Goal: Task Accomplishment & Management: Manage account settings

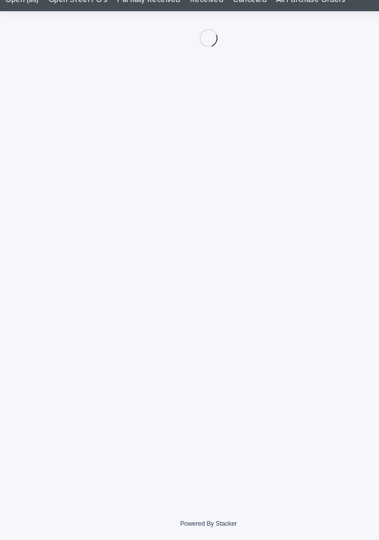
scroll to position [0, 5]
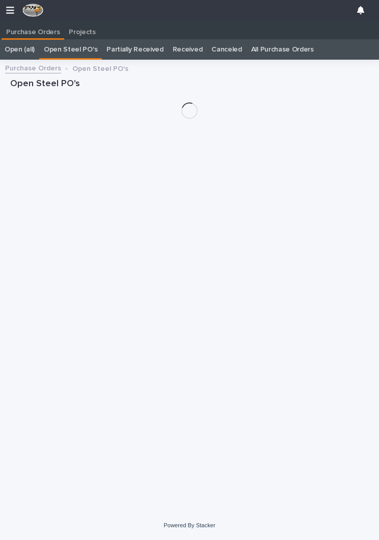
scroll to position [16, 0]
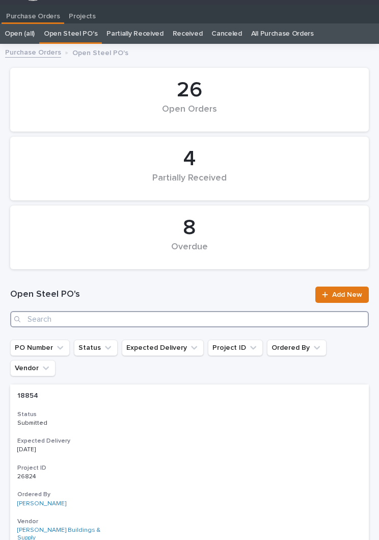
click at [158, 313] on input "Search" at bounding box center [189, 319] width 359 height 16
type input "2867"
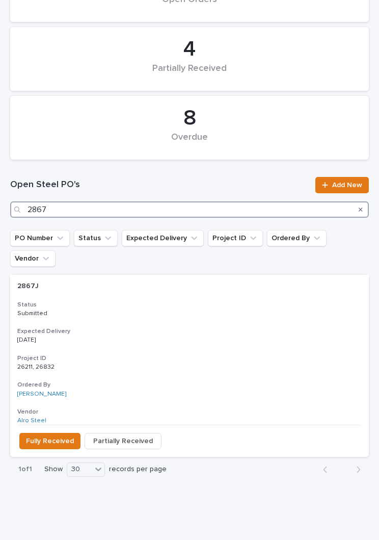
scroll to position [125, 0]
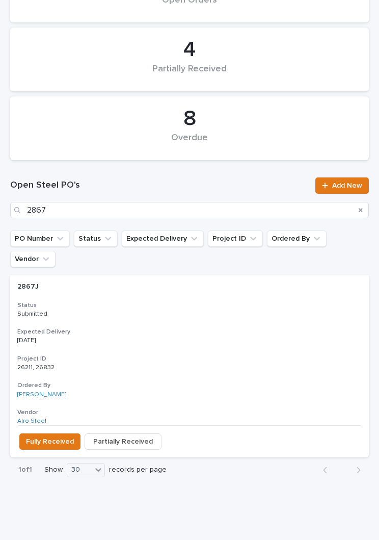
click at [197, 304] on div "2867J 2867J Status Submitted Expected Delivery 08/28/2025 Project ID 26211, 268…" at bounding box center [189, 350] width 359 height 150
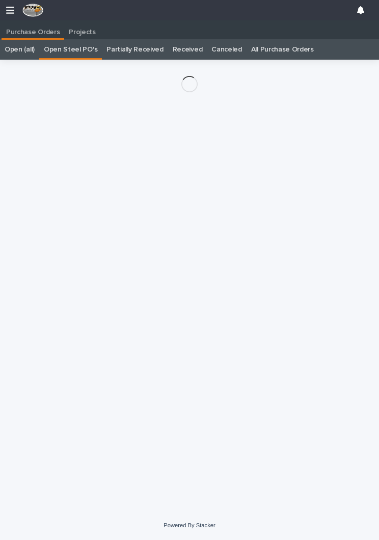
scroll to position [16, 0]
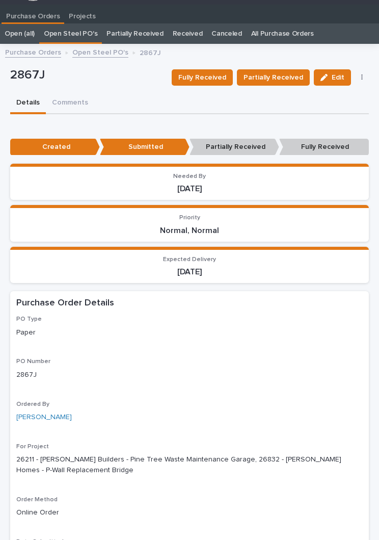
click at [291, 77] on span "Partially Received" at bounding box center [274, 77] width 60 height 12
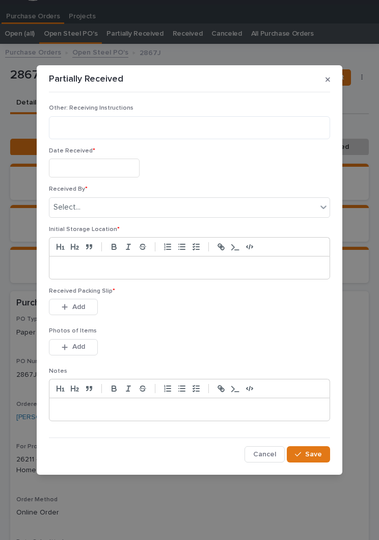
click at [107, 167] on input "text" at bounding box center [94, 167] width 91 height 19
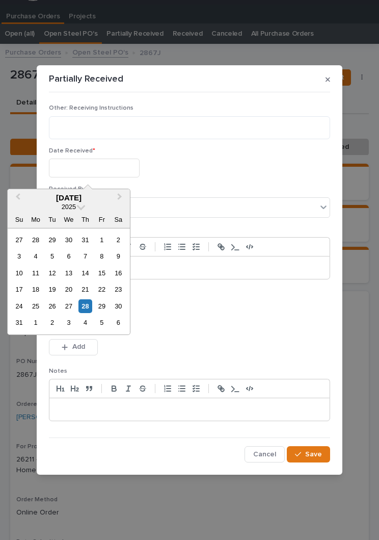
click at [68, 309] on div "27" at bounding box center [69, 306] width 14 height 14
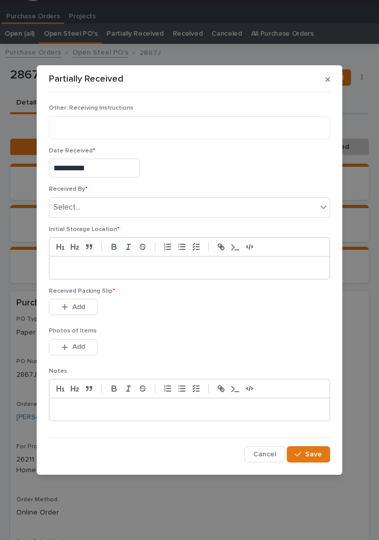
type input "**********"
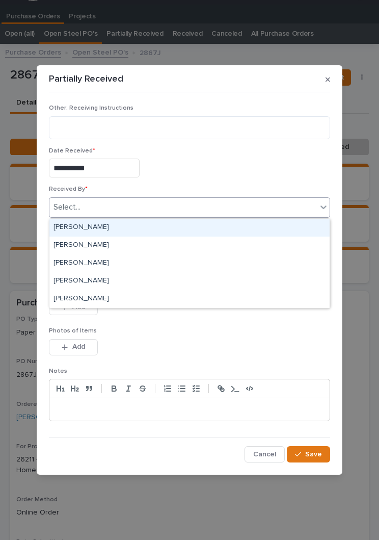
click at [158, 225] on div "[PERSON_NAME]" at bounding box center [189, 228] width 280 height 18
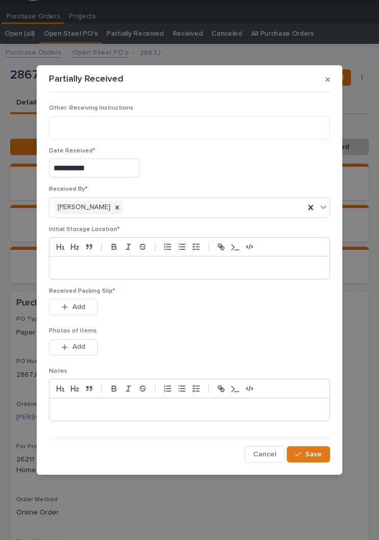
click at [198, 269] on p at bounding box center [189, 267] width 265 height 10
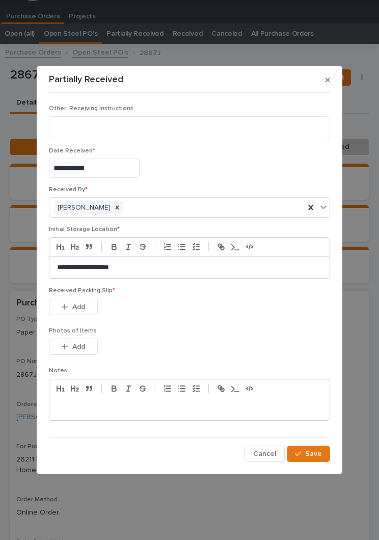
click at [204, 323] on div "Received Packing Slip * This file cannot be opened Download File Add" at bounding box center [189, 307] width 281 height 40
click at [78, 312] on button "Add" at bounding box center [73, 307] width 49 height 16
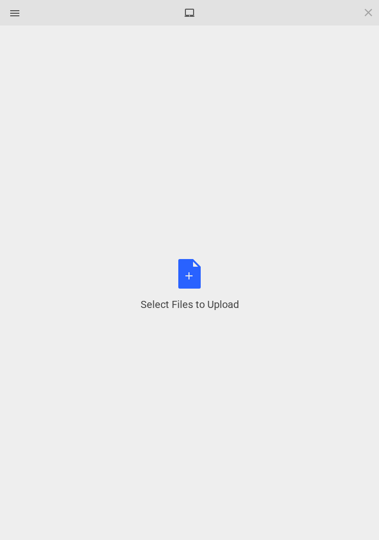
click at [195, 271] on div "Select Files to Upload or Drag and Drop, Copy and Paste Files" at bounding box center [190, 285] width 98 height 52
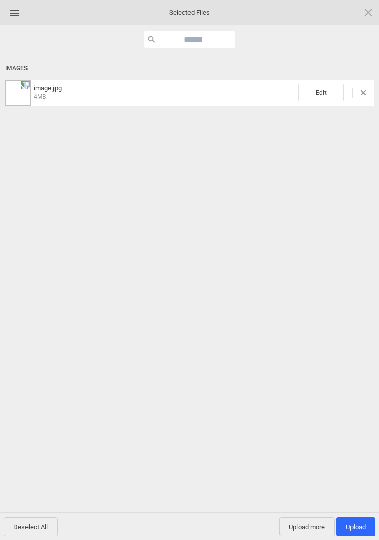
click at [329, 93] on span "Edit" at bounding box center [321, 93] width 46 height 18
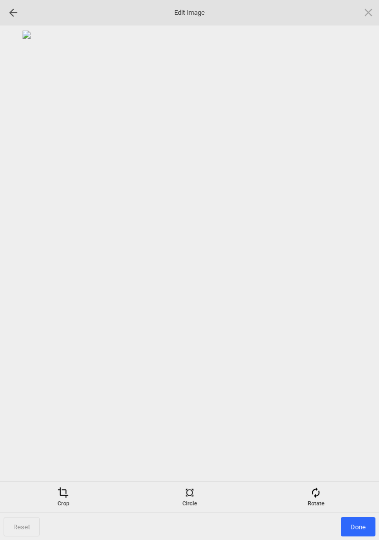
click at [322, 496] on div "Rotate" at bounding box center [315, 497] width 121 height 20
click at [359, 259] on div at bounding box center [356, 269] width 25 height 25
click at [359, 258] on div at bounding box center [356, 269] width 25 height 25
click at [355, 266] on div at bounding box center [356, 269] width 25 height 25
click at [357, 263] on div at bounding box center [356, 269] width 25 height 25
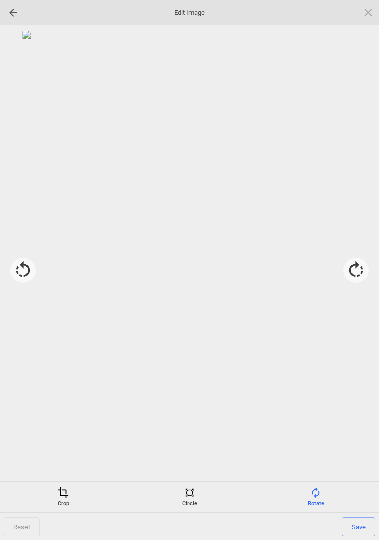
click at [369, 521] on span "Save" at bounding box center [359, 526] width 34 height 19
click at [360, 530] on span "Done" at bounding box center [358, 526] width 35 height 19
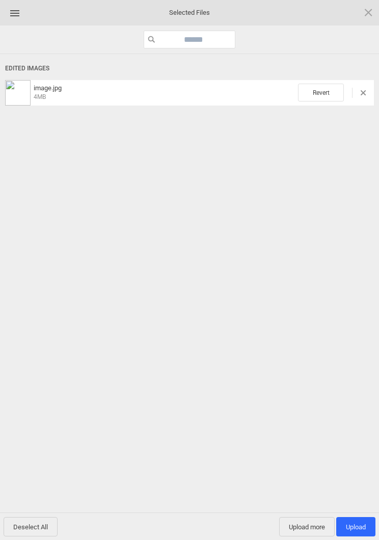
click at [303, 526] on span "Upload more" at bounding box center [307, 526] width 56 height 19
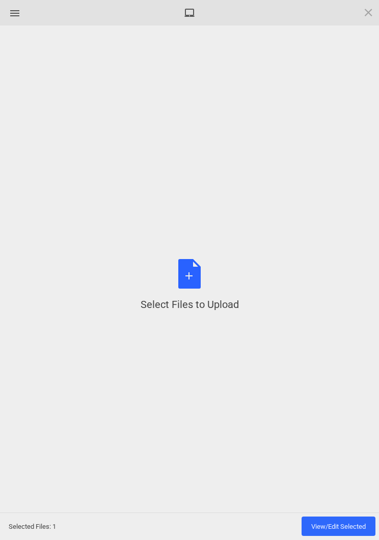
click at [192, 275] on div "Select Files to Upload or Drag and Drop, Copy and Paste Files" at bounding box center [190, 285] width 98 height 52
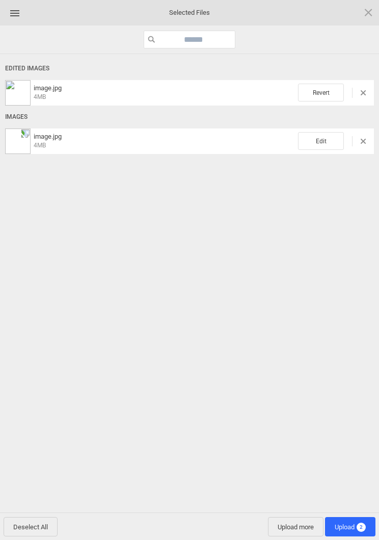
click at [322, 138] on span "Edit" at bounding box center [321, 141] width 46 height 18
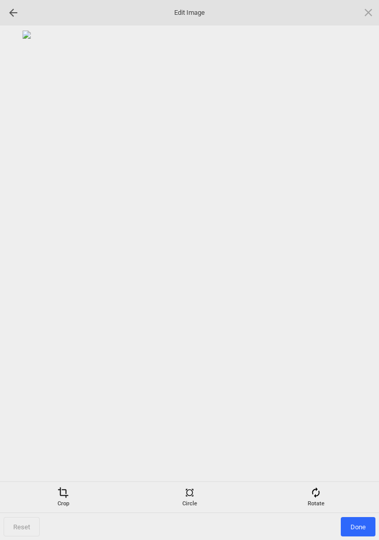
click at [319, 494] on span at bounding box center [315, 492] width 11 height 11
click at [361, 262] on div at bounding box center [356, 269] width 25 height 25
click at [358, 266] on div at bounding box center [356, 269] width 25 height 25
click at [353, 273] on div at bounding box center [356, 269] width 25 height 25
click at [357, 267] on div at bounding box center [356, 269] width 25 height 25
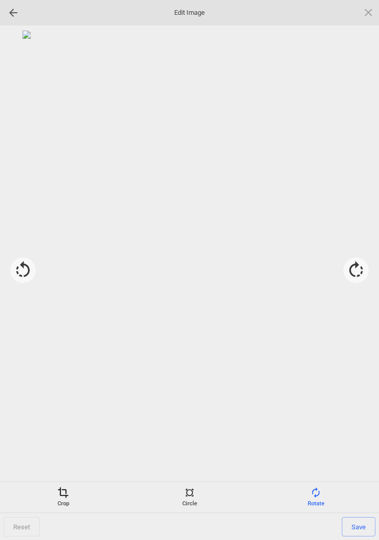
click at [360, 529] on span "Save" at bounding box center [359, 526] width 34 height 19
click at [360, 527] on span "Done" at bounding box center [358, 526] width 35 height 19
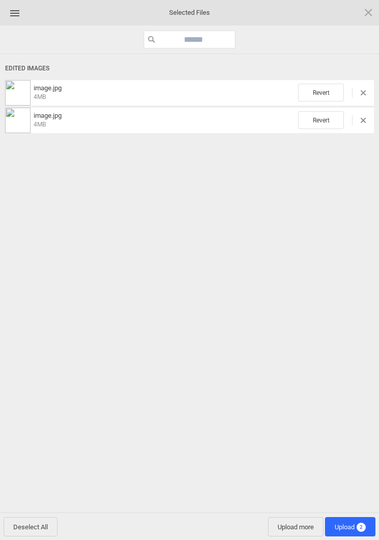
click at [359, 527] on span "2" at bounding box center [361, 526] width 9 height 9
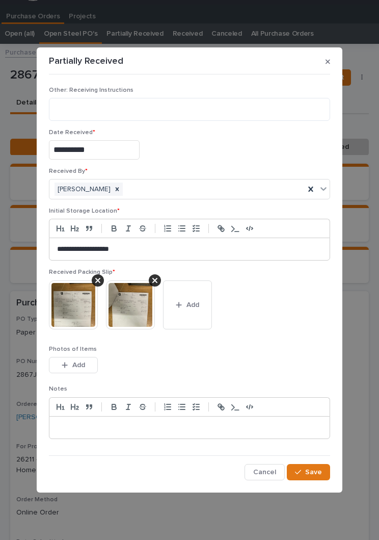
click at [325, 473] on button "Save" at bounding box center [308, 472] width 43 height 16
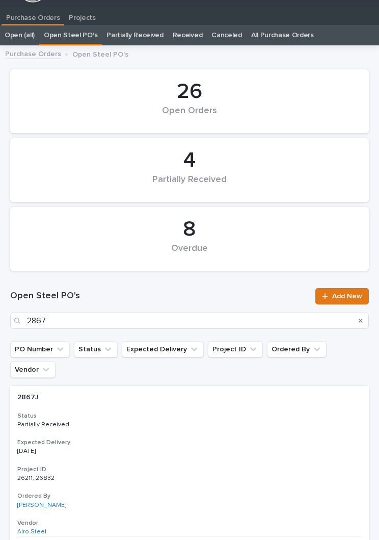
scroll to position [16, 0]
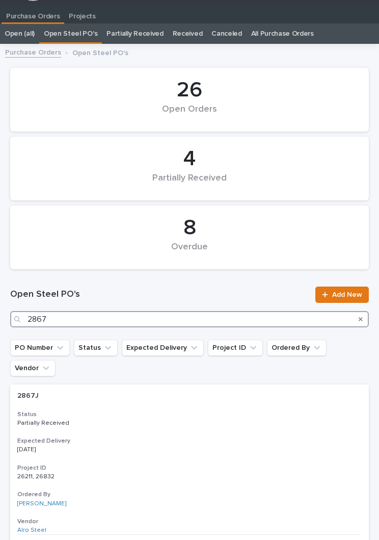
click at [197, 312] on input "2867" at bounding box center [189, 319] width 359 height 16
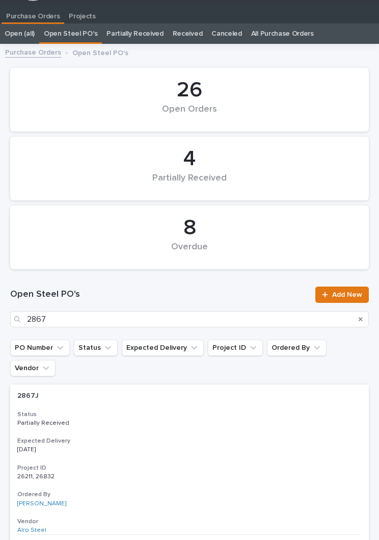
click at [183, 306] on div "Open Steel PO's 2867 Add New" at bounding box center [189, 306] width 359 height 41
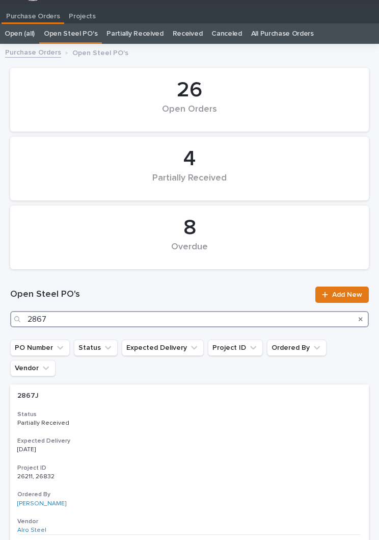
click at [245, 324] on input "2867" at bounding box center [189, 319] width 359 height 16
type input "2"
click at [200, 326] on input "Search" at bounding box center [189, 319] width 359 height 16
type input "2866"
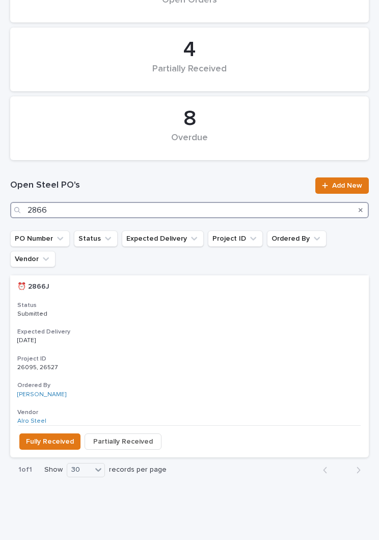
scroll to position [125, 0]
click at [158, 324] on div "⏰ 2866J ⏰ 2866J Status Submitted Expected Delivery 08/27/2025 Project ID 26095,…" at bounding box center [189, 350] width 359 height 150
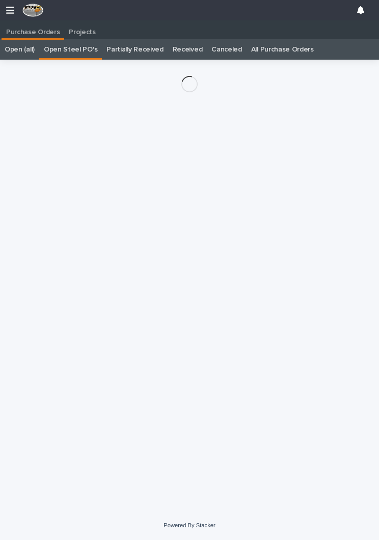
scroll to position [16, 0]
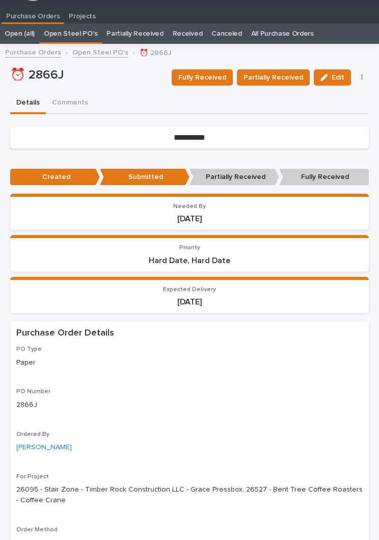
click at [215, 75] on span "Fully Received" at bounding box center [202, 77] width 48 height 12
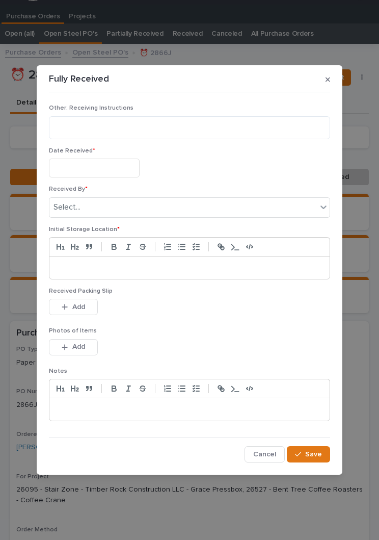
click at [113, 168] on input "text" at bounding box center [94, 167] width 91 height 19
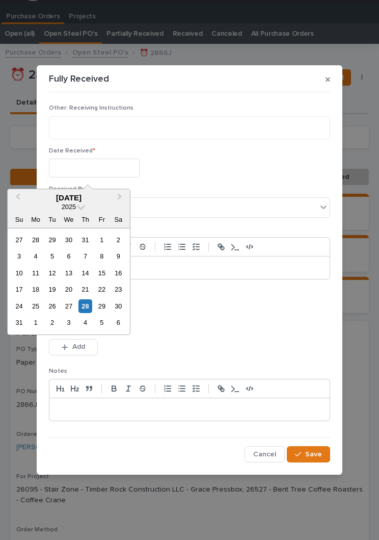
click at [73, 304] on div "27" at bounding box center [69, 306] width 14 height 14
type input "**********"
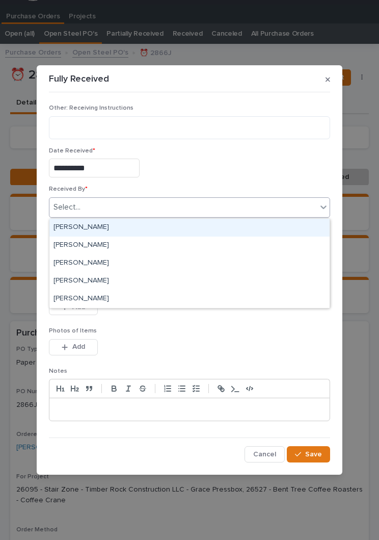
click at [134, 227] on div "[PERSON_NAME]" at bounding box center [189, 228] width 280 height 18
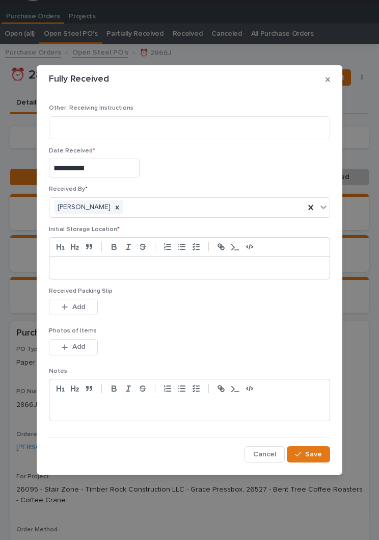
click at [201, 262] on div at bounding box center [189, 267] width 280 height 22
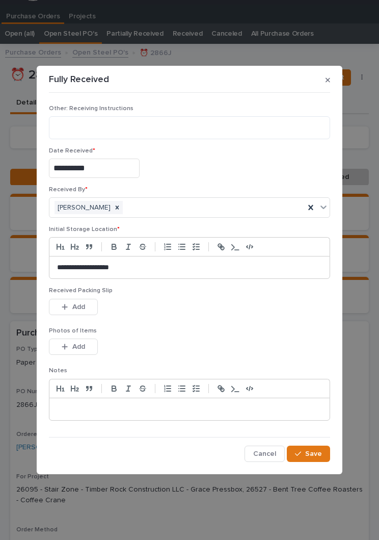
click at [198, 319] on div "This file cannot be opened Download File Add" at bounding box center [189, 309] width 281 height 20
click at [190, 330] on p "Photos of Items" at bounding box center [189, 330] width 281 height 7
click at [87, 306] on button "Add" at bounding box center [73, 307] width 49 height 16
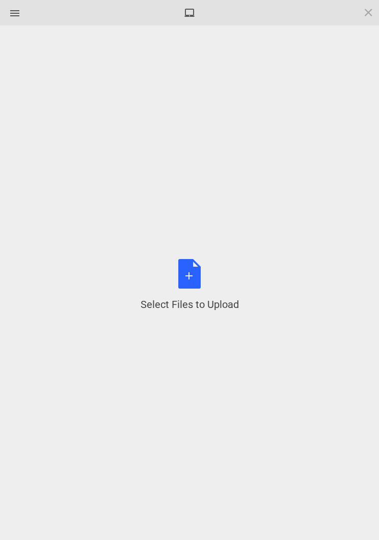
click at [197, 281] on div "Select Files to Upload or Drag and Drop, Copy and Paste Files" at bounding box center [190, 285] width 98 height 52
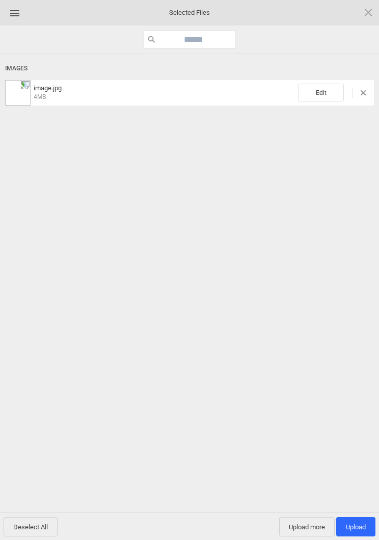
click at [326, 87] on span "Edit" at bounding box center [321, 93] width 46 height 18
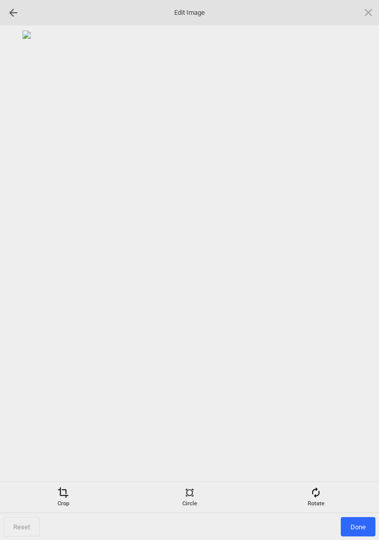
click at [325, 493] on div "Rotate" at bounding box center [315, 497] width 121 height 20
click at [358, 271] on div at bounding box center [356, 269] width 25 height 25
click at [357, 270] on div at bounding box center [356, 269] width 25 height 25
click at [355, 277] on div at bounding box center [356, 269] width 25 height 25
click at [359, 265] on div at bounding box center [356, 269] width 25 height 25
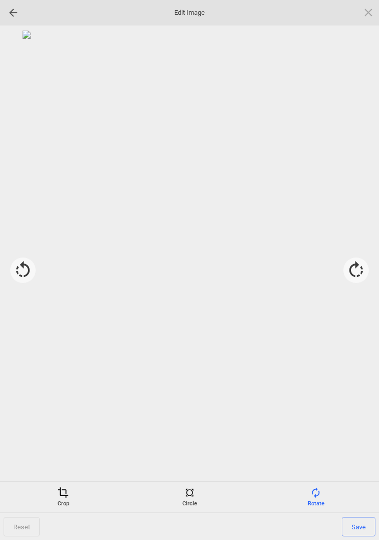
click at [360, 529] on span "Save" at bounding box center [359, 526] width 34 height 19
click at [359, 526] on span "Done" at bounding box center [358, 526] width 35 height 19
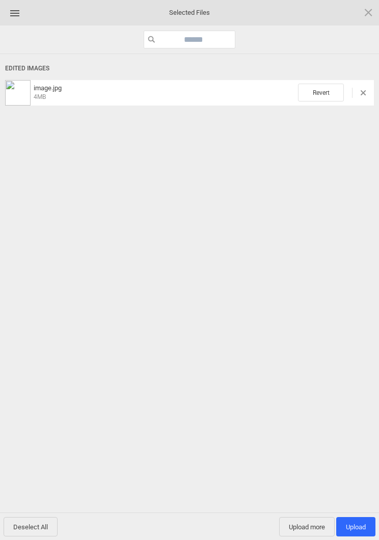
click at [309, 527] on span "Upload more" at bounding box center [307, 526] width 56 height 19
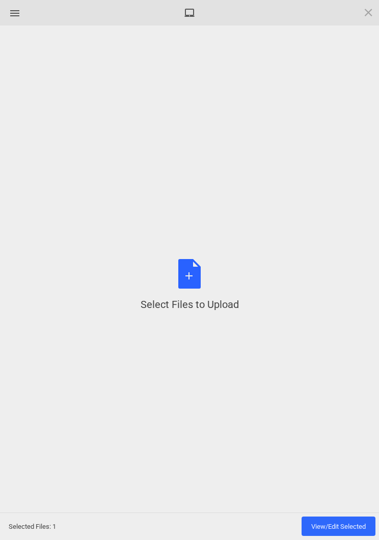
click at [194, 283] on div "Select Files to Upload or Drag and Drop, Copy and Paste Files" at bounding box center [190, 285] width 98 height 52
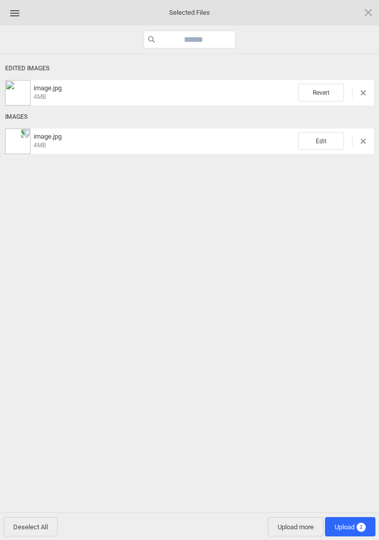
click at [326, 140] on span "Edit" at bounding box center [321, 141] width 46 height 18
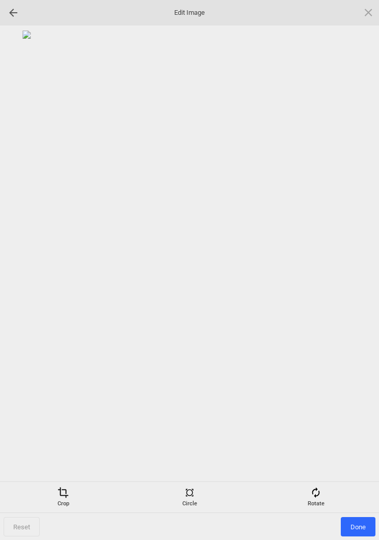
click at [315, 493] on span at bounding box center [315, 492] width 11 height 11
click at [364, 264] on div at bounding box center [356, 269] width 25 height 25
click at [359, 265] on div at bounding box center [356, 269] width 25 height 25
click at [357, 262] on div at bounding box center [356, 269] width 25 height 25
click at [361, 263] on div at bounding box center [356, 269] width 25 height 25
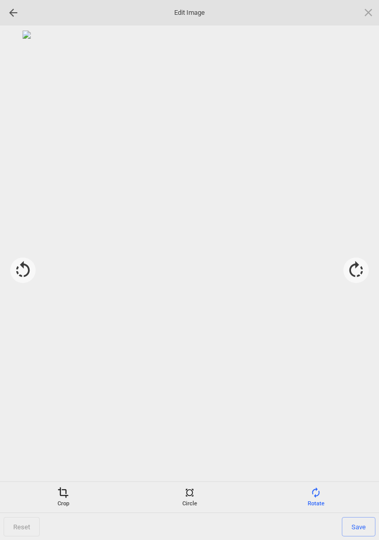
click at [361, 528] on span "Save" at bounding box center [359, 526] width 34 height 19
click at [359, 527] on span "Done" at bounding box center [358, 526] width 35 height 19
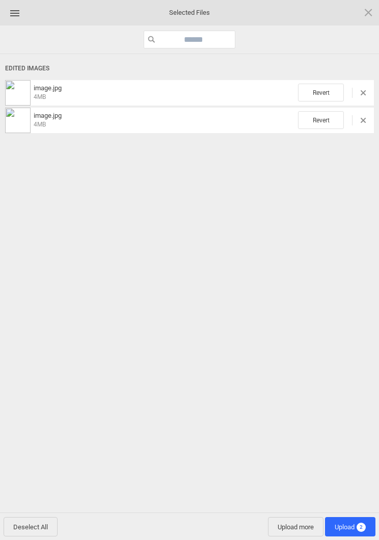
click at [300, 517] on span "Upload more" at bounding box center [296, 526] width 56 height 19
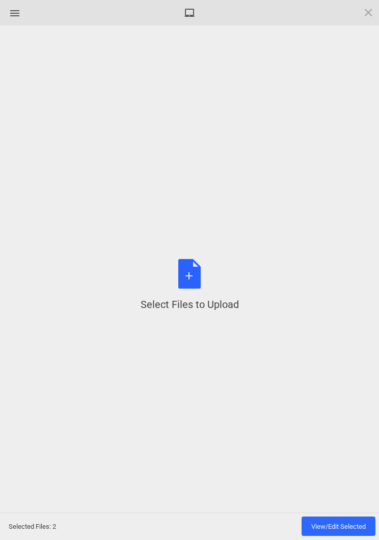
click at [200, 274] on div "Select Files to Upload or Drag and Drop, Copy and Paste Files" at bounding box center [190, 285] width 98 height 52
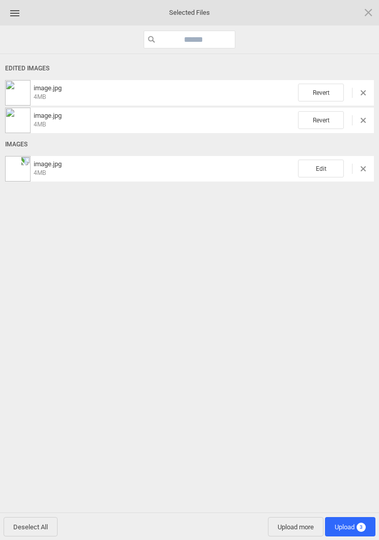
click at [326, 171] on span "Edit" at bounding box center [321, 169] width 46 height 18
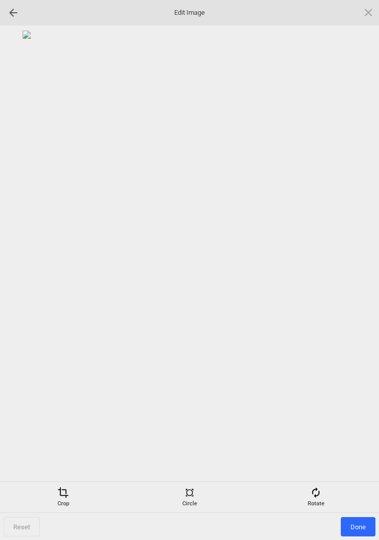
click at [322, 496] on div "Rotate" at bounding box center [315, 497] width 121 height 20
click at [357, 267] on div at bounding box center [356, 269] width 25 height 25
click at [361, 265] on div at bounding box center [356, 269] width 25 height 25
click at [368, 265] on div at bounding box center [356, 269] width 25 height 25
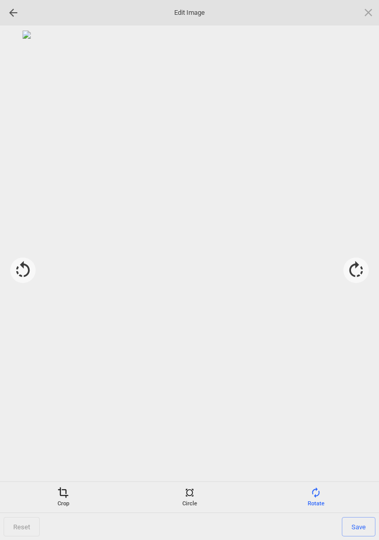
click at [357, 525] on span "Save" at bounding box center [359, 526] width 34 height 19
click at [360, 527] on span "Done" at bounding box center [358, 526] width 35 height 19
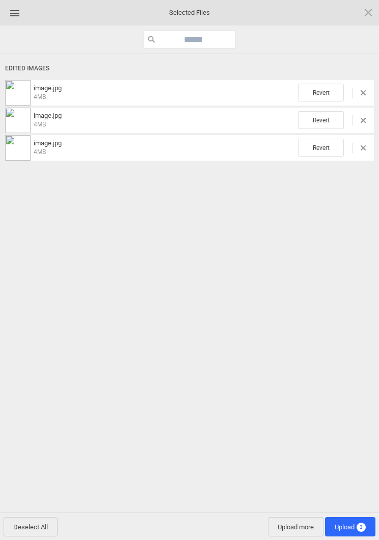
click at [292, 527] on span "Upload more" at bounding box center [296, 526] width 56 height 19
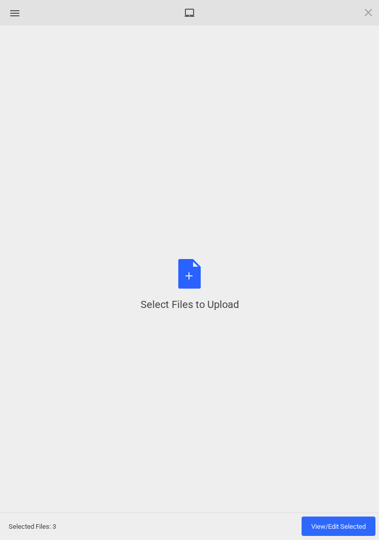
click at [191, 282] on div "Select Files to Upload or Drag and Drop, Copy and Paste Files" at bounding box center [190, 285] width 98 height 52
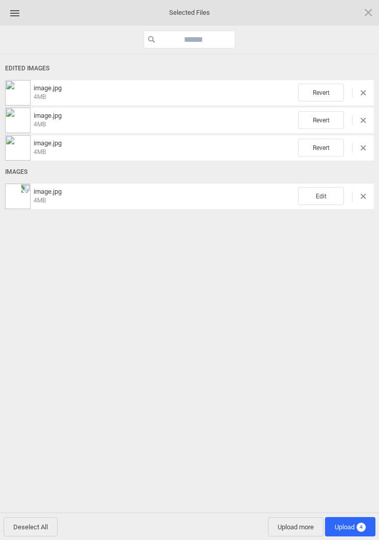
click at [330, 191] on span "Edit" at bounding box center [321, 196] width 46 height 18
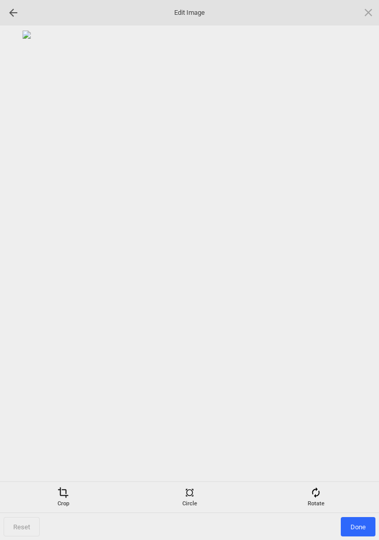
click at [319, 477] on div "Reset Done" at bounding box center [189, 284] width 379 height 519
click at [327, 491] on div "Rotate" at bounding box center [315, 497] width 121 height 20
click at [357, 266] on div at bounding box center [356, 269] width 25 height 25
click at [356, 276] on div at bounding box center [356, 269] width 25 height 25
click at [353, 277] on div at bounding box center [356, 269] width 25 height 25
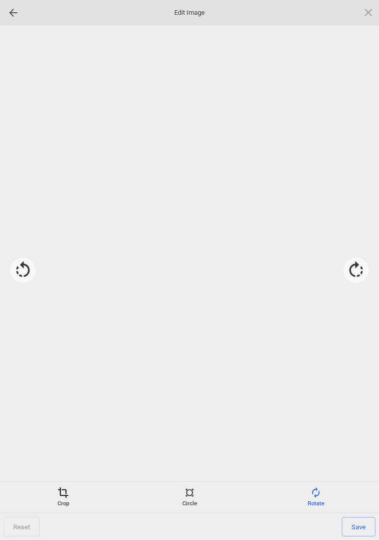
click at [354, 274] on div at bounding box center [356, 269] width 25 height 25
click at [362, 525] on span "Save" at bounding box center [359, 526] width 34 height 19
click at [362, 529] on span "Done" at bounding box center [358, 526] width 35 height 19
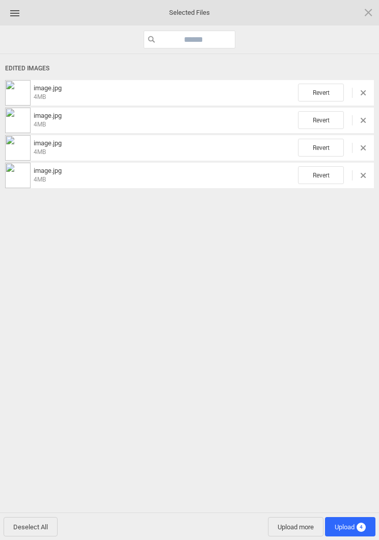
click at [348, 523] on span "Upload 4" at bounding box center [350, 527] width 31 height 8
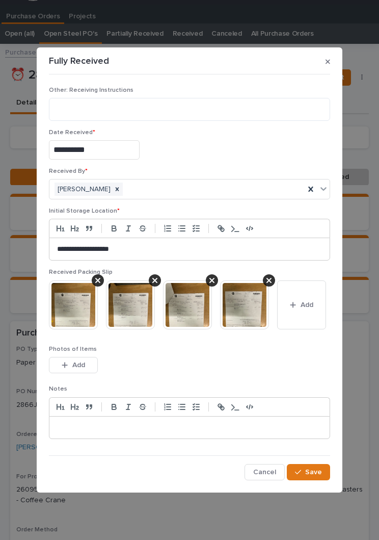
click at [290, 470] on button "Save" at bounding box center [308, 472] width 43 height 16
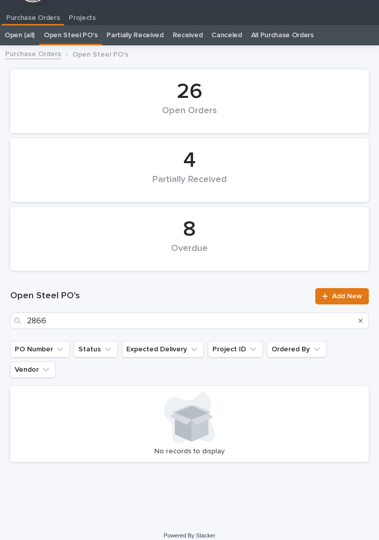
scroll to position [16, 0]
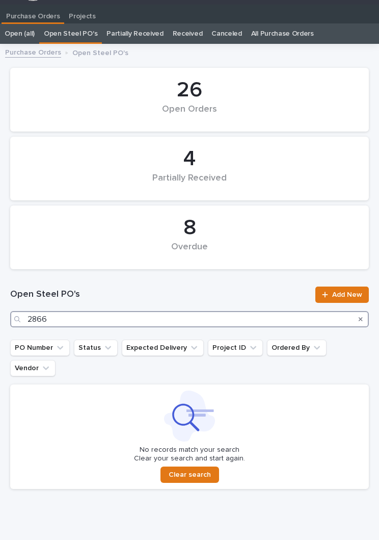
click at [153, 321] on input "2866" at bounding box center [189, 319] width 359 height 16
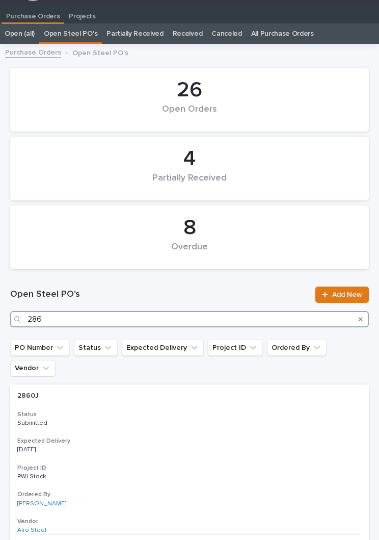
type input "2862"
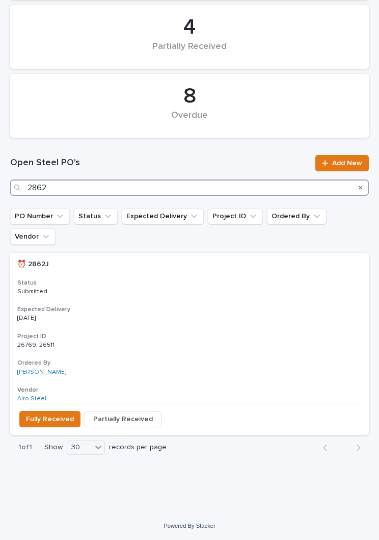
scroll to position [125, 0]
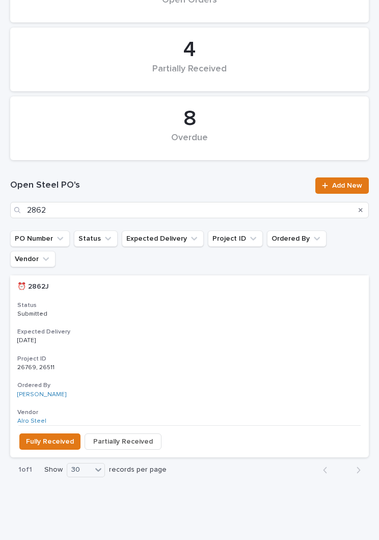
click at [195, 328] on h3 "Expected Delivery" at bounding box center [189, 332] width 345 height 8
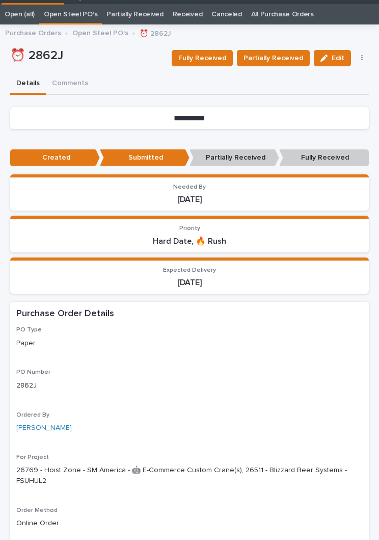
scroll to position [39, 0]
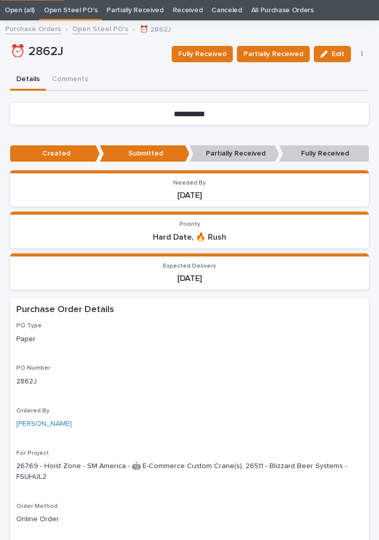
click at [214, 57] on span "Fully Received" at bounding box center [202, 54] width 48 height 12
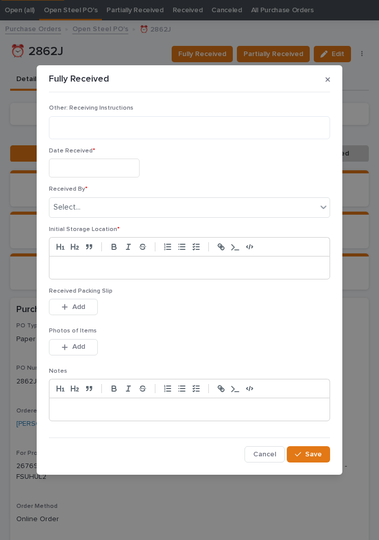
click at [113, 170] on input "text" at bounding box center [94, 167] width 91 height 19
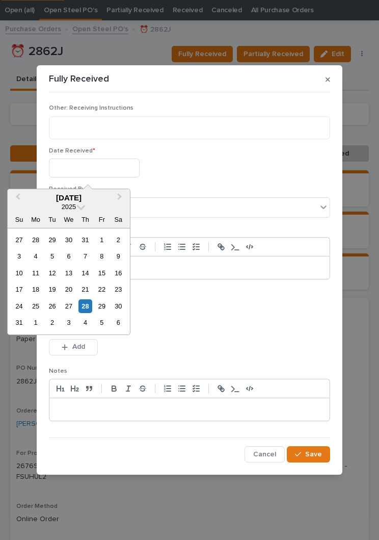
click at [78, 308] on div "28" at bounding box center [85, 306] width 14 height 14
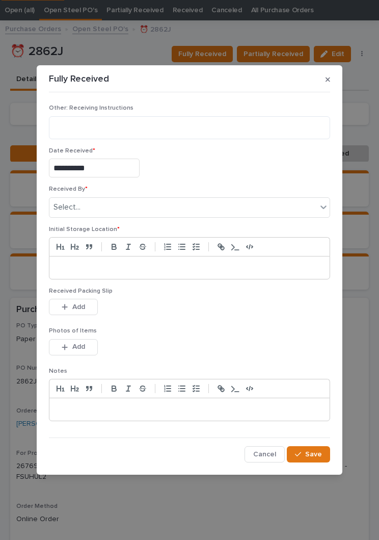
click at [111, 162] on input "**********" at bounding box center [94, 167] width 91 height 19
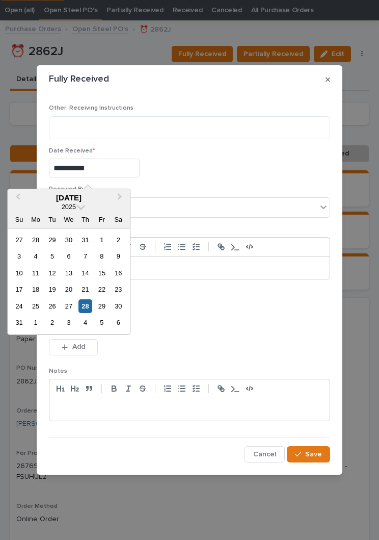
click at [54, 307] on div "26" at bounding box center [52, 306] width 14 height 14
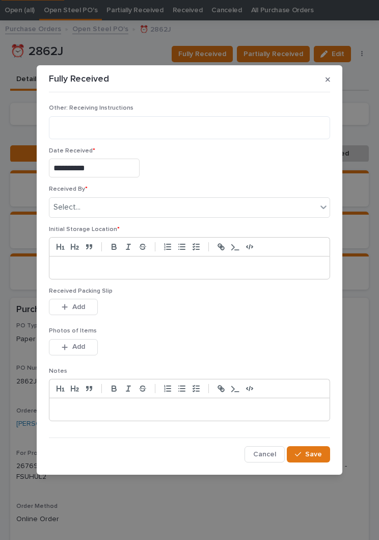
type input "**********"
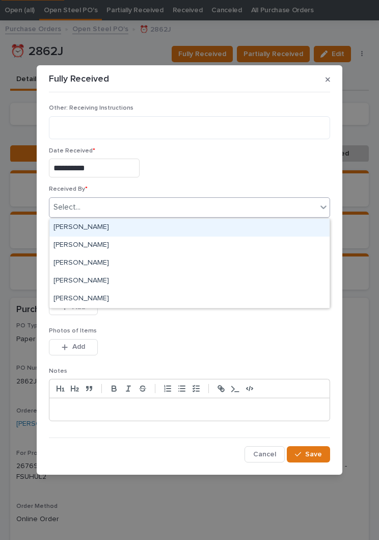
click at [135, 228] on div "[PERSON_NAME]" at bounding box center [189, 228] width 280 height 18
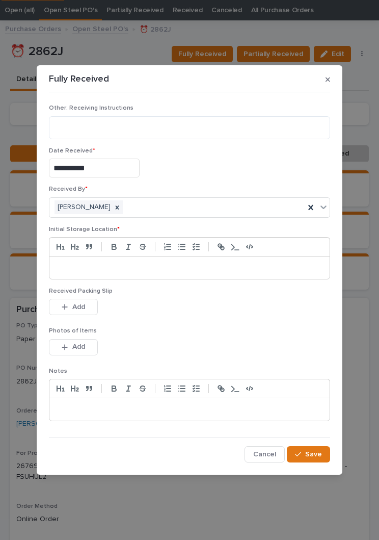
click at [163, 267] on p at bounding box center [189, 267] width 265 height 10
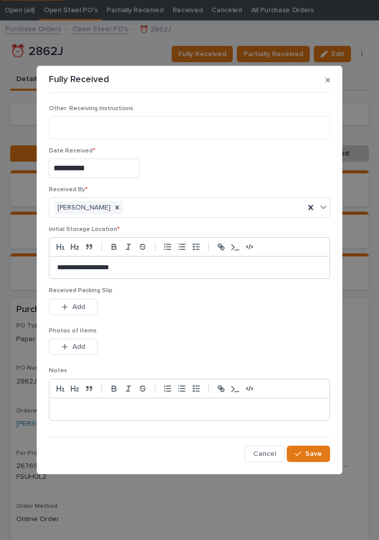
click at [200, 319] on div "This file cannot be opened Download File Add" at bounding box center [189, 309] width 281 height 20
click at [228, 325] on div "Received Packing Slip This file cannot be opened Download File Add" at bounding box center [189, 307] width 281 height 40
click at [82, 310] on span "Add" at bounding box center [78, 306] width 13 height 9
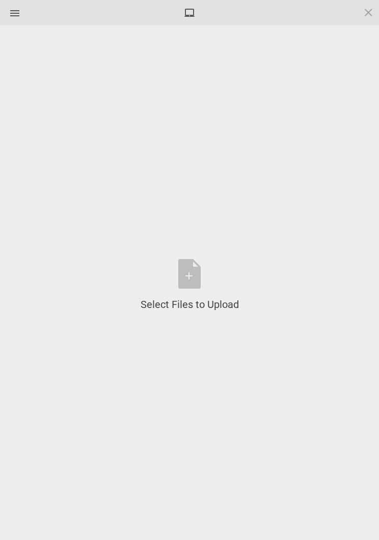
click at [196, 282] on div "Select Files to Upload or Drag and Drop, Copy and Paste Files" at bounding box center [190, 285] width 98 height 52
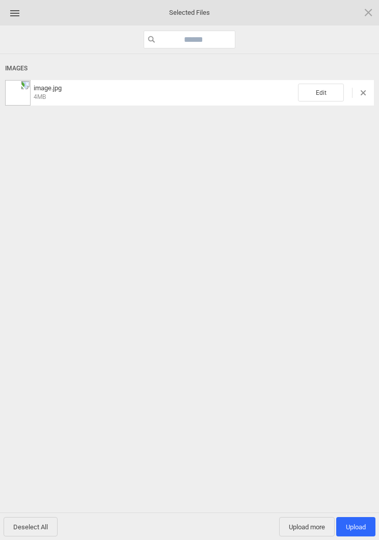
click at [321, 90] on span "Edit" at bounding box center [321, 93] width 46 height 18
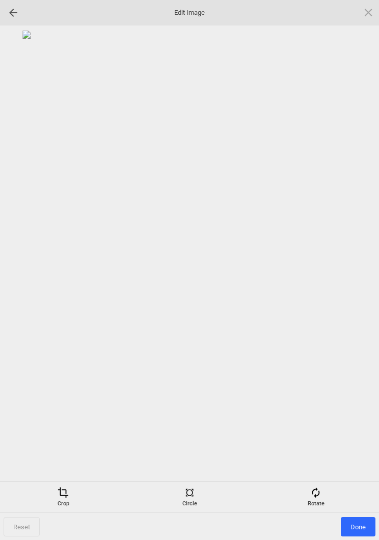
click at [324, 499] on div "Rotate" at bounding box center [315, 497] width 121 height 20
click at [357, 265] on div at bounding box center [356, 269] width 25 height 25
click at [360, 268] on div at bounding box center [356, 269] width 25 height 25
click at [357, 271] on div at bounding box center [356, 269] width 25 height 25
click at [356, 268] on div at bounding box center [356, 269] width 25 height 25
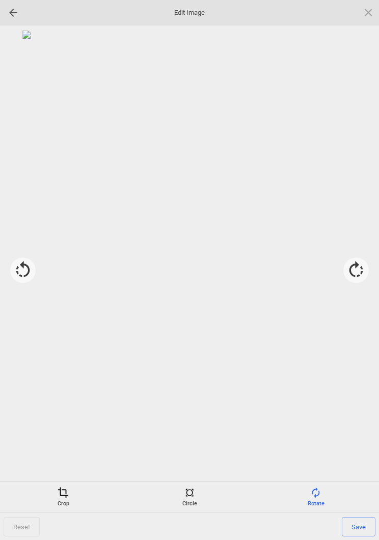
click at [359, 529] on span "Save" at bounding box center [359, 526] width 34 height 19
click at [359, 530] on span "Done" at bounding box center [358, 526] width 35 height 19
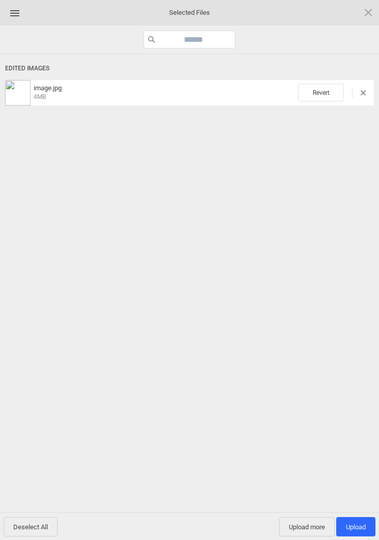
click at [307, 534] on span "Upload more" at bounding box center [307, 526] width 56 height 19
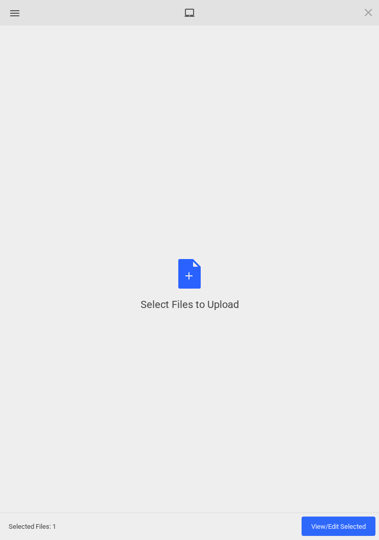
click at [199, 271] on div "Select Files to Upload or Drag and Drop, Copy and Paste Files" at bounding box center [190, 285] width 98 height 52
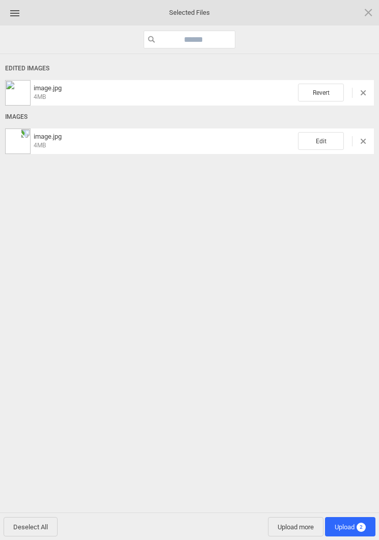
click at [331, 140] on span "Edit" at bounding box center [321, 141] width 46 height 18
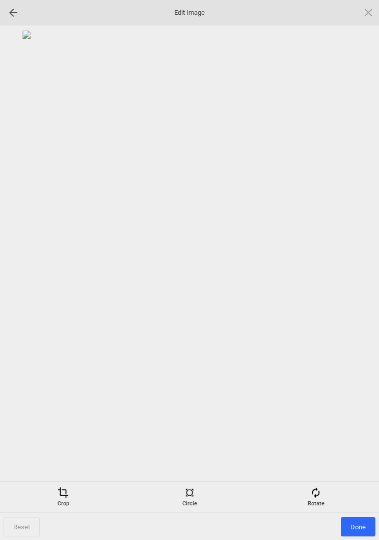
click at [322, 498] on div "Rotate" at bounding box center [315, 497] width 121 height 20
click at [354, 268] on div at bounding box center [356, 269] width 25 height 25
click at [361, 265] on div at bounding box center [356, 269] width 25 height 25
click at [359, 265] on div at bounding box center [356, 269] width 25 height 25
click at [366, 267] on div at bounding box center [356, 269] width 25 height 25
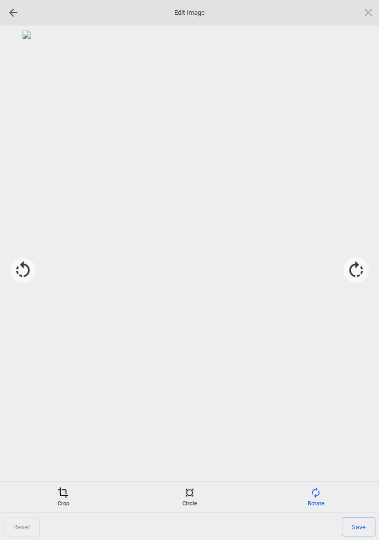
click at [361, 528] on span "Save" at bounding box center [359, 526] width 34 height 19
click at [359, 530] on span "Done" at bounding box center [358, 526] width 35 height 19
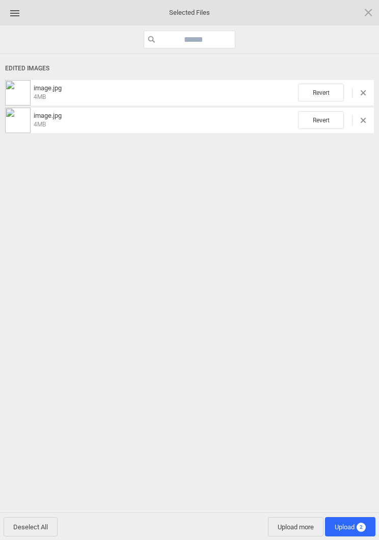
click at [294, 529] on span "Upload more" at bounding box center [296, 526] width 56 height 19
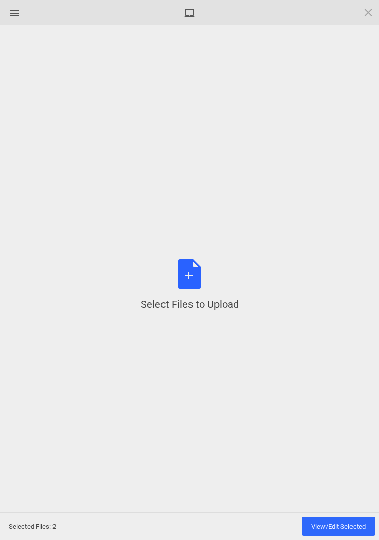
click at [189, 278] on div "Select Files to Upload or Drag and Drop, Copy and Paste Files" at bounding box center [190, 285] width 98 height 52
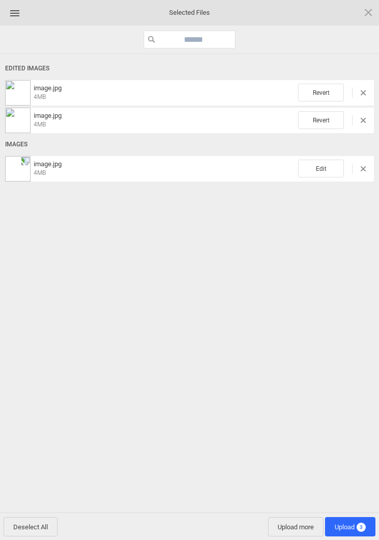
click at [338, 170] on span "Edit" at bounding box center [321, 169] width 46 height 18
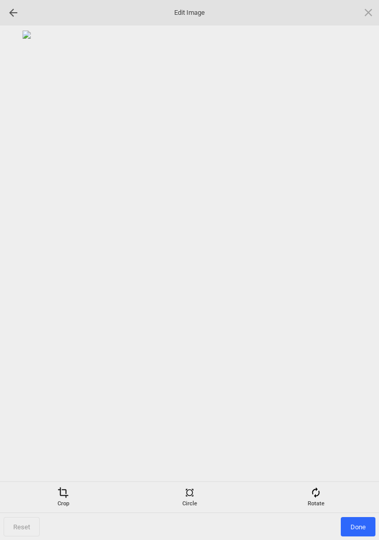
click at [321, 489] on span at bounding box center [315, 492] width 11 height 11
click at [345, 266] on div at bounding box center [356, 269] width 25 height 25
click at [360, 268] on div at bounding box center [356, 269] width 25 height 25
click at [357, 271] on div at bounding box center [356, 269] width 25 height 25
click at [356, 272] on div at bounding box center [356, 269] width 25 height 25
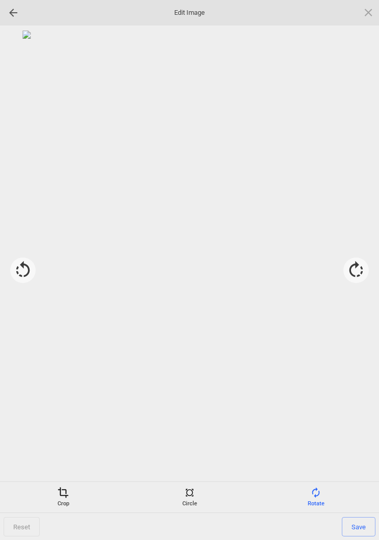
click at [356, 526] on span "Save" at bounding box center [359, 526] width 34 height 19
click at [362, 529] on span "Done" at bounding box center [358, 526] width 35 height 19
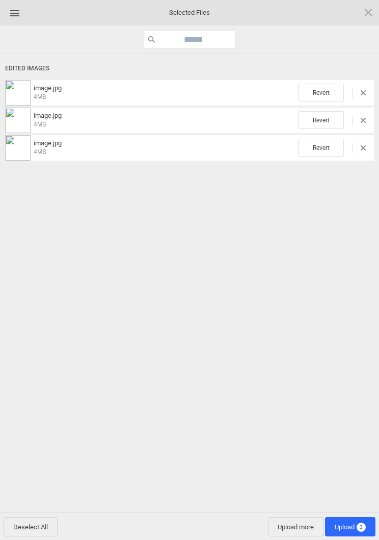
click at [295, 530] on span "Upload more" at bounding box center [296, 526] width 56 height 19
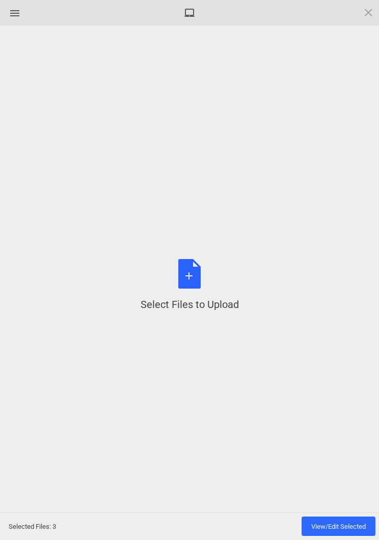
click at [196, 280] on div "Select Files to Upload or Drag and Drop, Copy and Paste Files" at bounding box center [190, 285] width 98 height 52
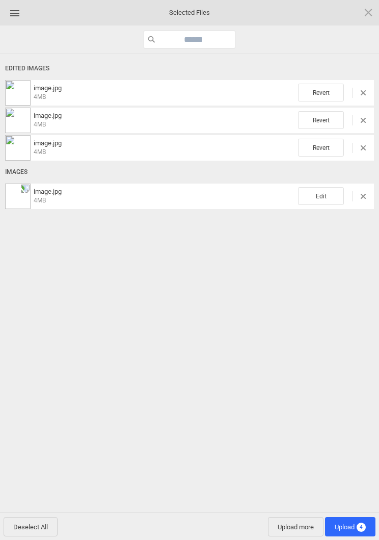
click at [328, 203] on span "Edit" at bounding box center [321, 196] width 46 height 18
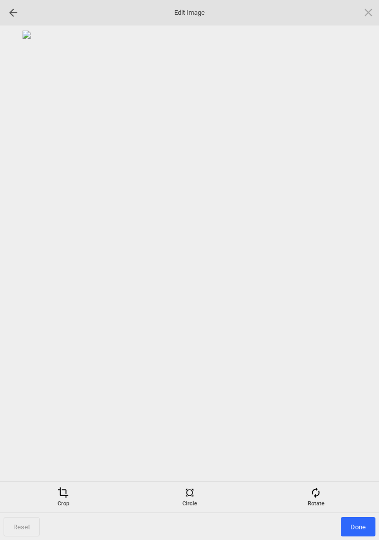
click at [326, 484] on div "Crop Circle Rotate" at bounding box center [189, 496] width 379 height 31
click at [315, 494] on span at bounding box center [315, 492] width 11 height 11
click at [359, 270] on div at bounding box center [356, 269] width 25 height 25
click at [359, 273] on div at bounding box center [356, 269] width 25 height 25
click at [356, 269] on div at bounding box center [356, 269] width 25 height 25
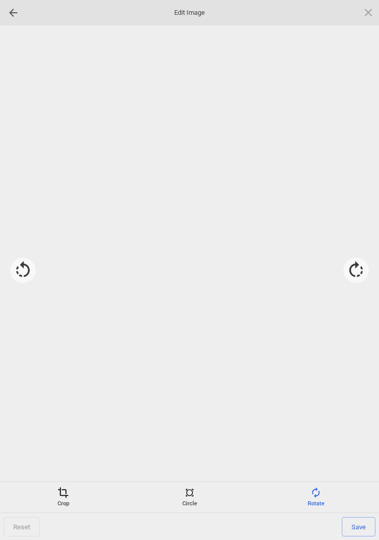
click at [359, 271] on div at bounding box center [356, 269] width 25 height 25
click at [360, 529] on span "Save" at bounding box center [359, 526] width 34 height 19
click at [358, 525] on span "Done" at bounding box center [358, 526] width 35 height 19
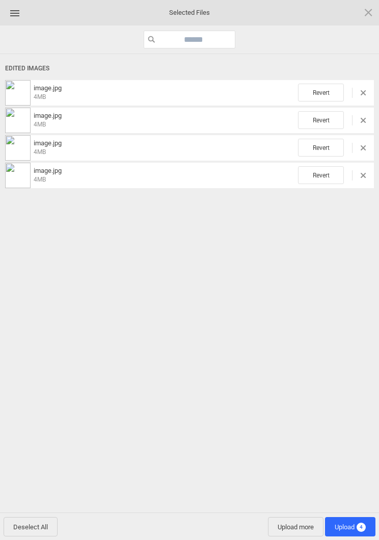
click at [347, 529] on span "Upload 4" at bounding box center [350, 527] width 31 height 8
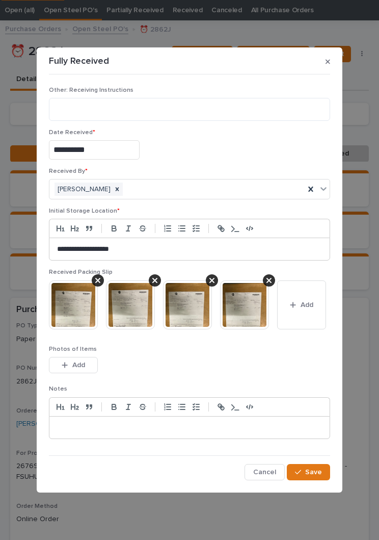
click at [328, 464] on button "Save" at bounding box center [308, 472] width 43 height 16
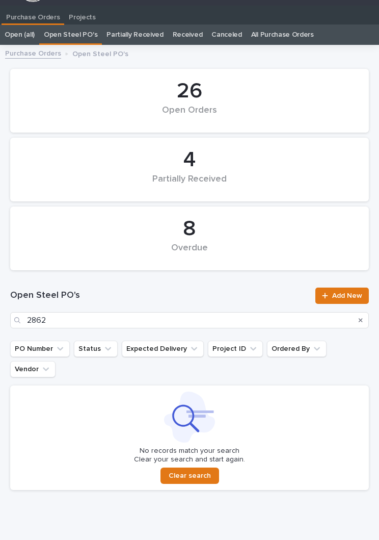
scroll to position [16, 0]
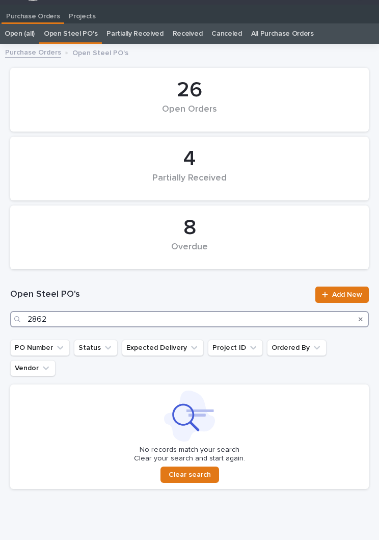
click at [167, 319] on input "2862" at bounding box center [189, 319] width 359 height 16
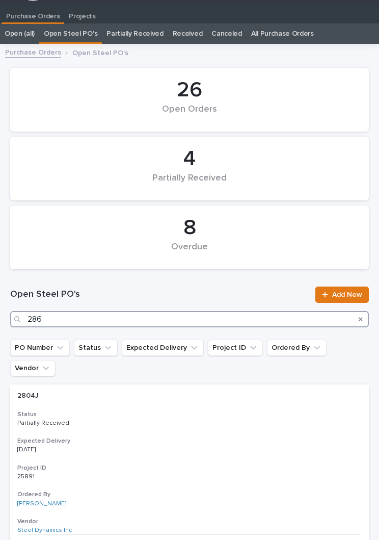
type input "2864"
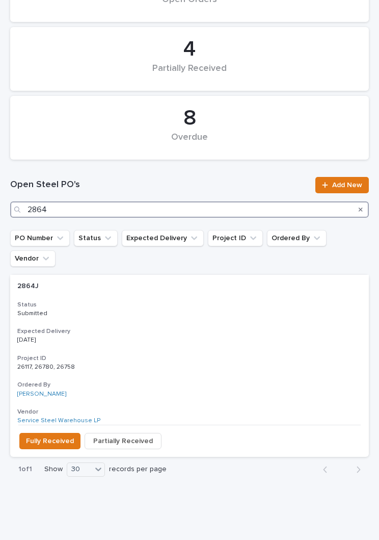
scroll to position [125, 0]
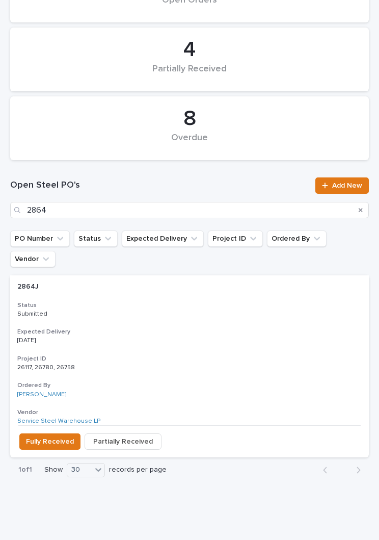
click at [196, 305] on div "2864J 2864J Status Submitted Expected Delivery 09/05/2025 Project ID 26117, 267…" at bounding box center [189, 350] width 359 height 150
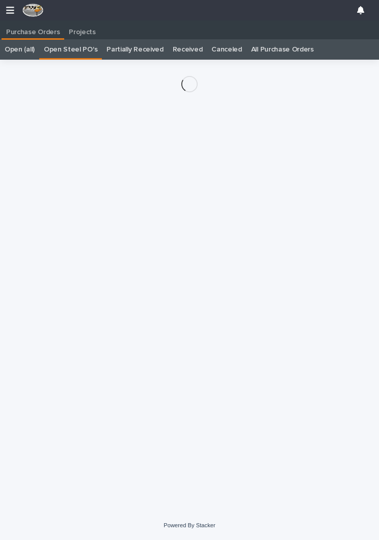
scroll to position [16, 0]
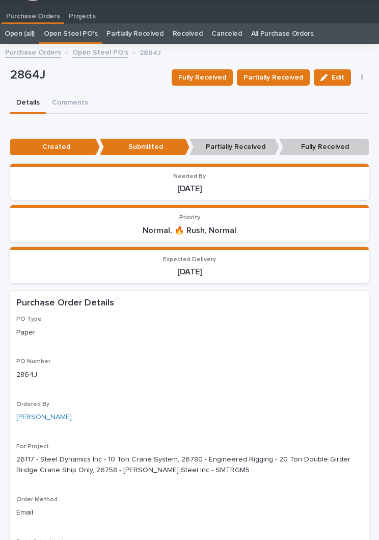
click at [214, 74] on span "Fully Received" at bounding box center [202, 77] width 48 height 12
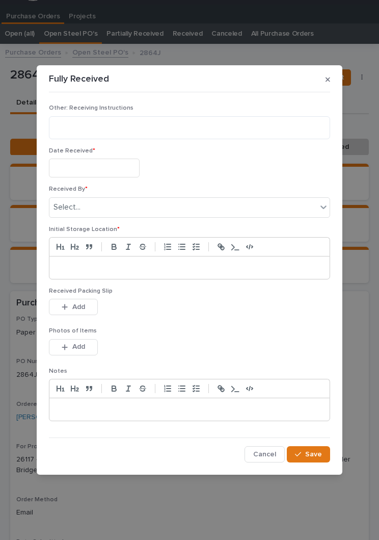
click at [111, 160] on input "text" at bounding box center [94, 167] width 91 height 19
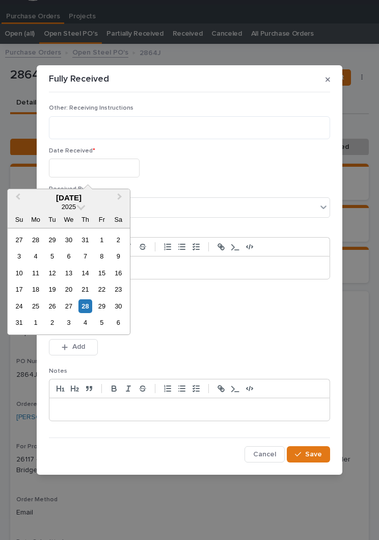
click at [78, 306] on div "28" at bounding box center [85, 306] width 14 height 14
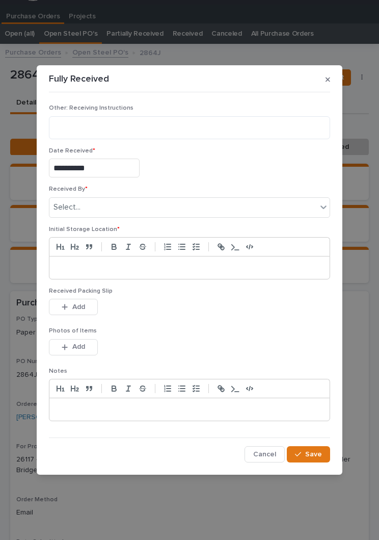
click at [103, 168] on input "**********" at bounding box center [94, 167] width 91 height 19
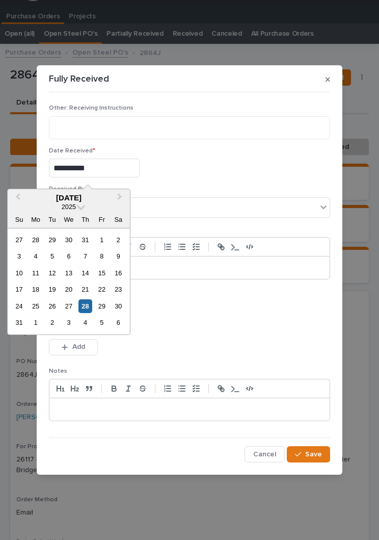
click at [71, 304] on div "27" at bounding box center [69, 306] width 14 height 14
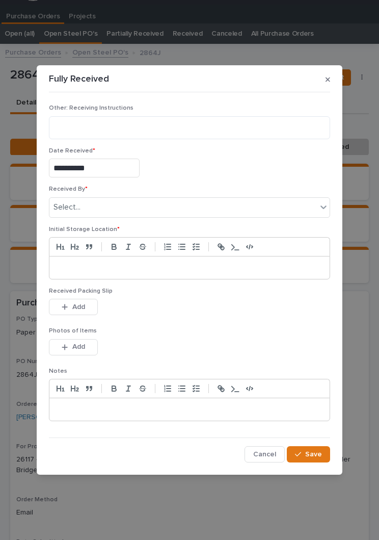
type input "**********"
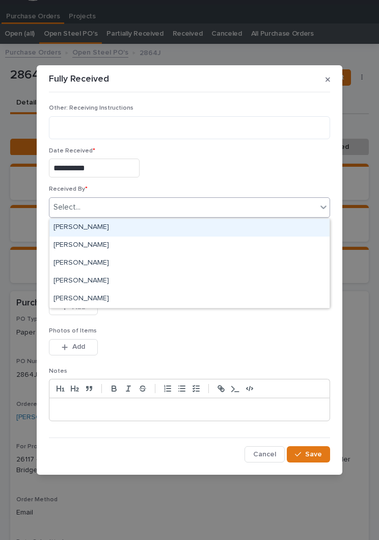
click at [134, 228] on div "[PERSON_NAME]" at bounding box center [189, 228] width 280 height 18
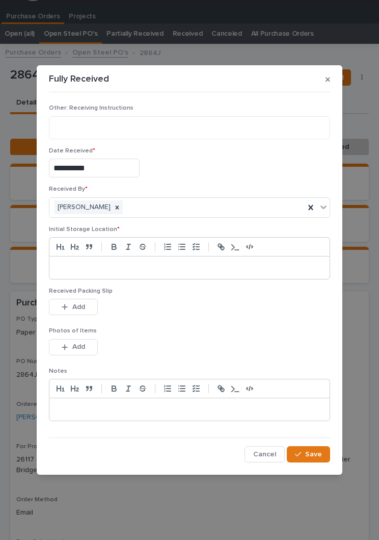
click at [172, 266] on p at bounding box center [189, 267] width 265 height 10
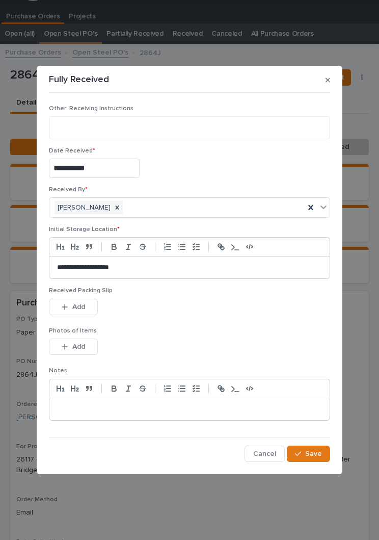
click at [195, 329] on p "Photos of Items" at bounding box center [189, 330] width 281 height 7
click at [200, 326] on div "Received Packing Slip This file cannot be opened Download File Add" at bounding box center [189, 307] width 281 height 40
click at [95, 297] on div "Received Packing Slip This file cannot be opened Download File Add" at bounding box center [189, 307] width 281 height 40
click at [64, 313] on button "Add" at bounding box center [73, 307] width 49 height 16
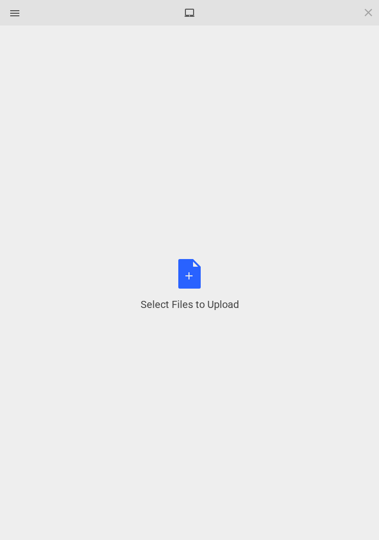
click at [207, 279] on div "Select Files to Upload or Drag and Drop, Copy and Paste Files" at bounding box center [190, 285] width 98 height 52
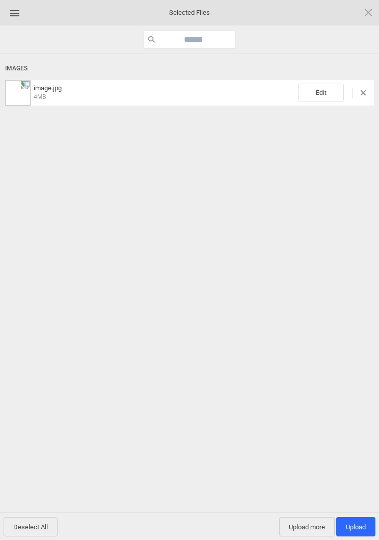
click at [325, 101] on span "Edit" at bounding box center [321, 93] width 46 height 18
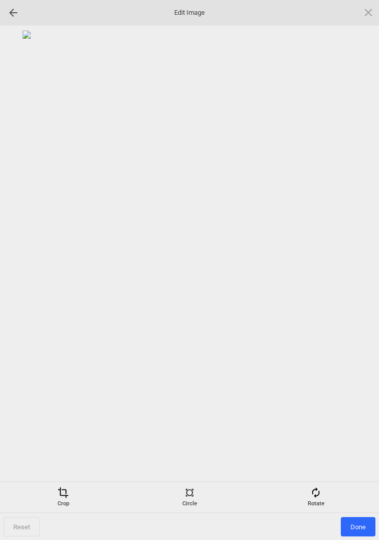
click at [320, 495] on span at bounding box center [315, 492] width 11 height 11
click at [359, 268] on div at bounding box center [356, 269] width 25 height 25
click at [355, 271] on div at bounding box center [356, 269] width 25 height 25
click at [352, 271] on div at bounding box center [356, 269] width 25 height 25
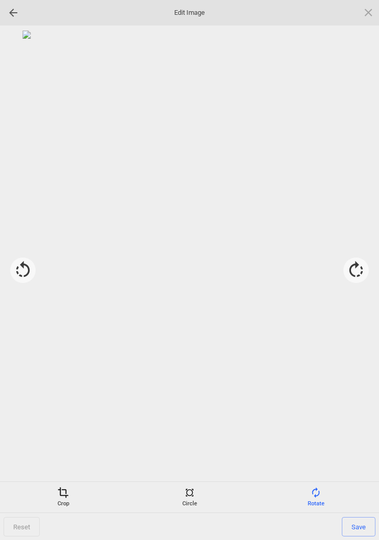
click at [365, 527] on span "Save" at bounding box center [359, 526] width 34 height 19
click at [359, 529] on span "Done" at bounding box center [358, 526] width 35 height 19
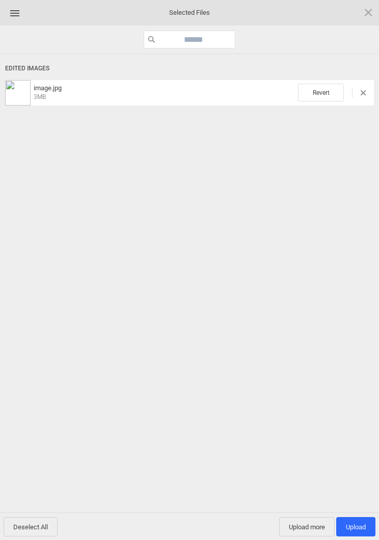
click at [357, 526] on span "Upload 1" at bounding box center [356, 527] width 20 height 8
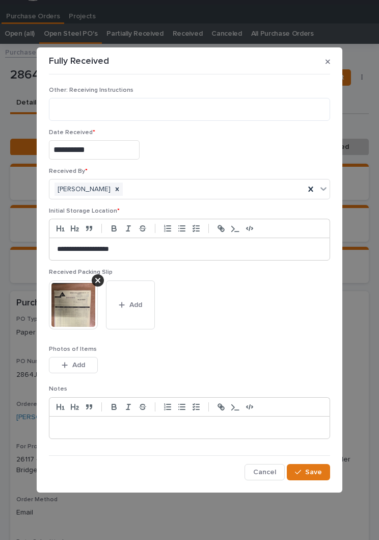
click at [313, 471] on span "Save" at bounding box center [313, 471] width 17 height 9
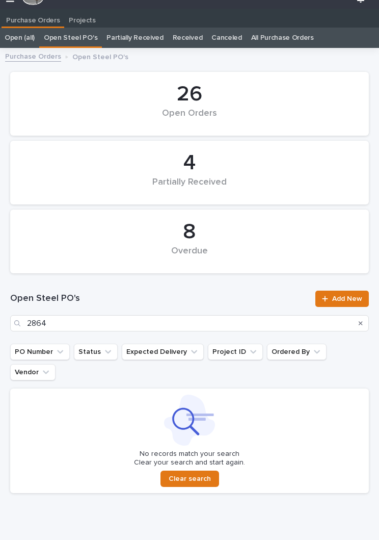
scroll to position [16, 0]
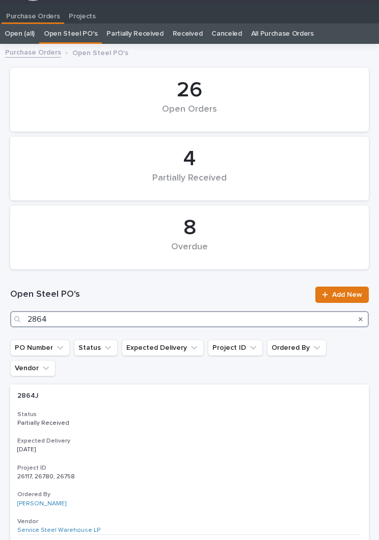
click at [203, 318] on input "2864" at bounding box center [189, 319] width 359 height 16
type input "2853"
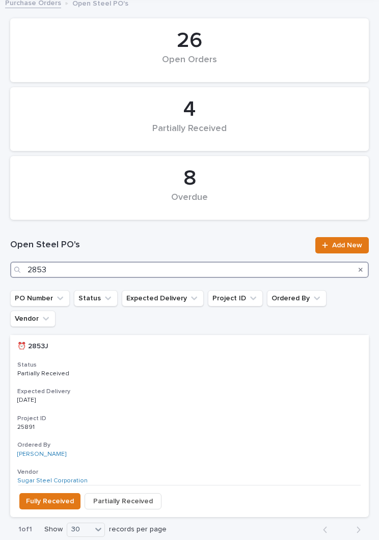
scroll to position [65, 0]
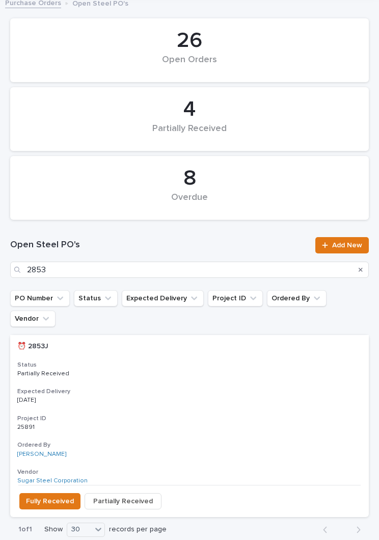
click at [169, 335] on div "⏰ 2853J ⏰ 2853J Status Partially Received Expected Delivery 08/27/2025 Project …" at bounding box center [189, 410] width 359 height 150
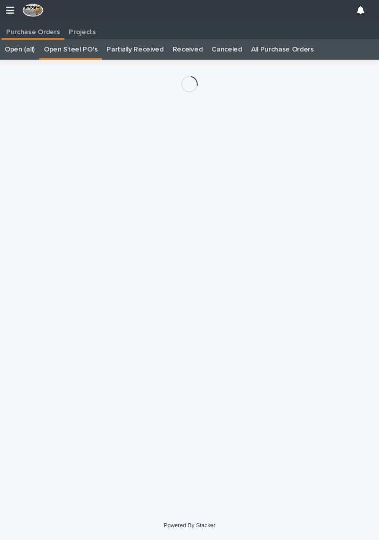
scroll to position [16, 0]
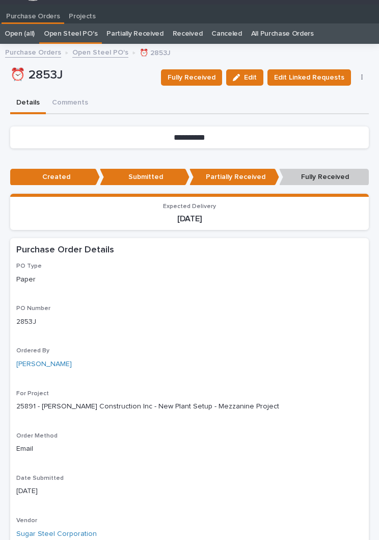
click at [204, 72] on span "Fully Received" at bounding box center [192, 77] width 48 height 12
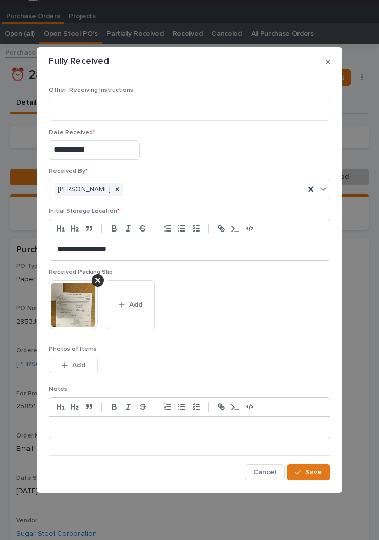
click at [148, 299] on button "Add" at bounding box center [130, 304] width 49 height 49
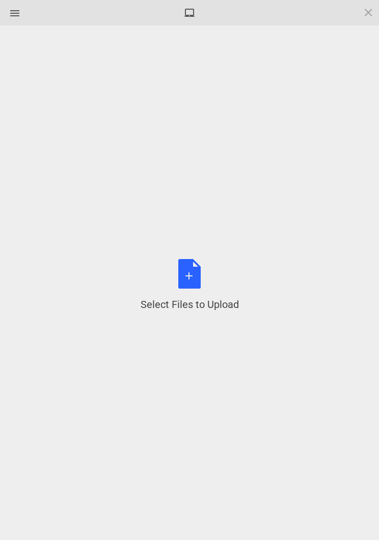
click at [200, 271] on div "Select Files to Upload or Drag and Drop, Copy and Paste Files" at bounding box center [190, 285] width 98 height 52
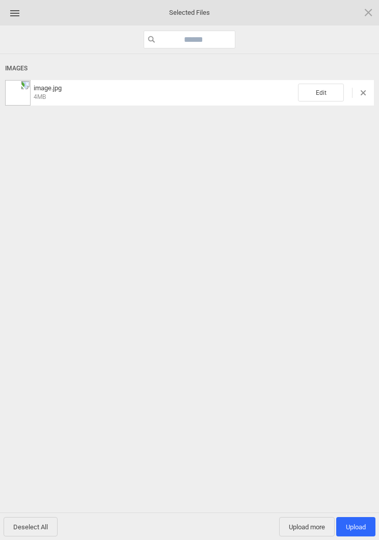
click at [322, 93] on span "Edit" at bounding box center [321, 93] width 46 height 18
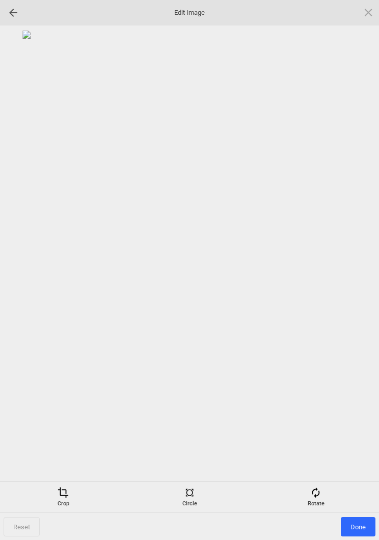
click at [327, 488] on div "Rotate" at bounding box center [315, 497] width 121 height 20
click at [355, 273] on div at bounding box center [356, 269] width 25 height 25
click at [358, 275] on div at bounding box center [356, 269] width 25 height 25
click at [351, 282] on div at bounding box center [356, 269] width 25 height 25
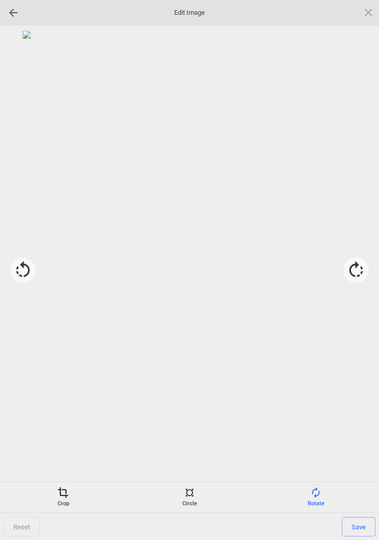
click at [359, 266] on div at bounding box center [356, 269] width 25 height 25
click at [356, 274] on div at bounding box center [356, 269] width 25 height 25
click at [365, 272] on div at bounding box center [356, 269] width 25 height 25
click at [358, 530] on span "Save" at bounding box center [359, 526] width 34 height 19
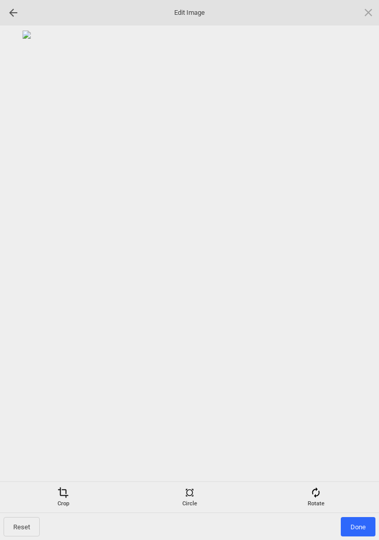
click at [365, 529] on span "Done" at bounding box center [358, 526] width 35 height 19
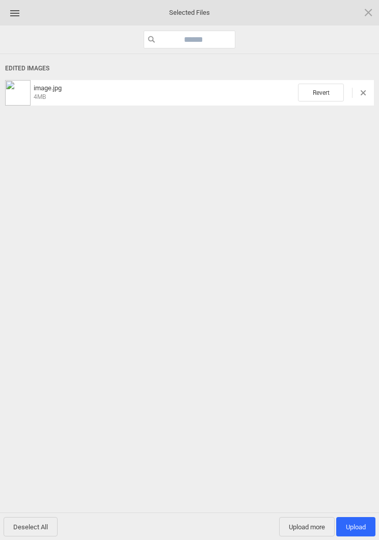
click at [307, 526] on span "Upload more" at bounding box center [307, 526] width 56 height 19
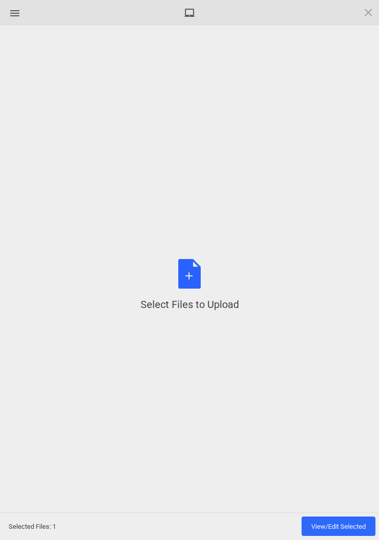
click at [186, 277] on div "Select Files to Upload or Drag and Drop, Copy and Paste Files" at bounding box center [190, 285] width 98 height 52
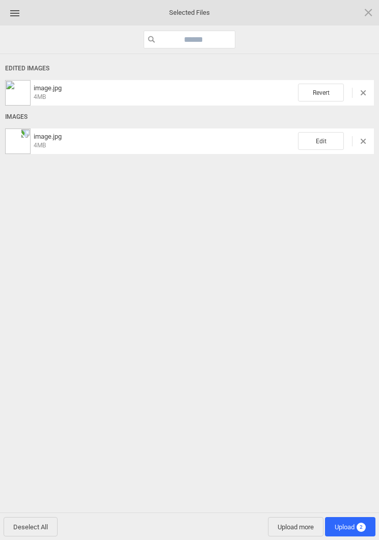
click at [326, 139] on span "Edit" at bounding box center [321, 141] width 46 height 18
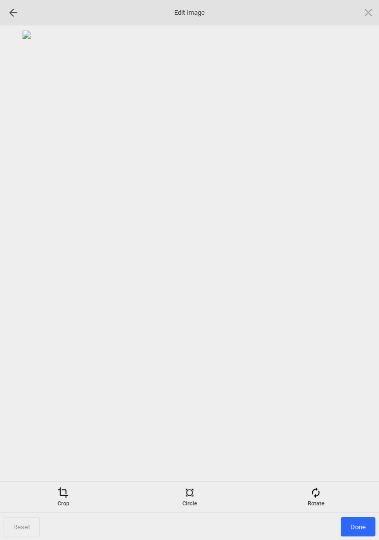
click at [311, 501] on div "Rotate" at bounding box center [315, 497] width 121 height 20
click at [362, 267] on div at bounding box center [356, 269] width 25 height 25
click at [355, 266] on div at bounding box center [356, 269] width 25 height 25
click at [353, 265] on div at bounding box center [356, 269] width 25 height 25
click at [347, 269] on div at bounding box center [356, 269] width 25 height 25
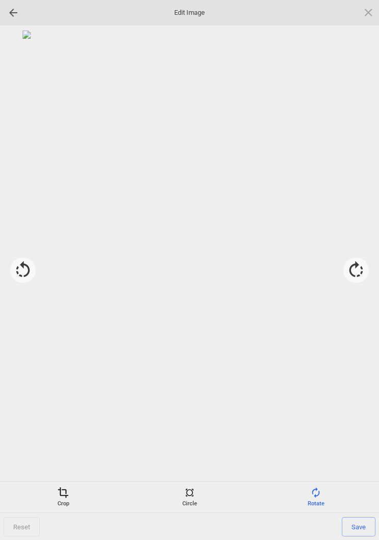
click at [364, 524] on span "Save" at bounding box center [359, 526] width 34 height 19
click at [360, 527] on span "Done" at bounding box center [358, 526] width 35 height 19
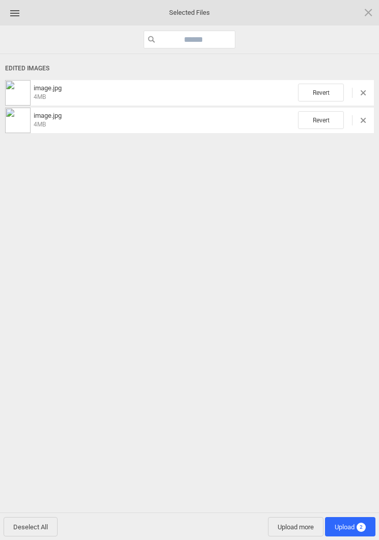
click at [299, 527] on span "Upload more" at bounding box center [296, 526] width 56 height 19
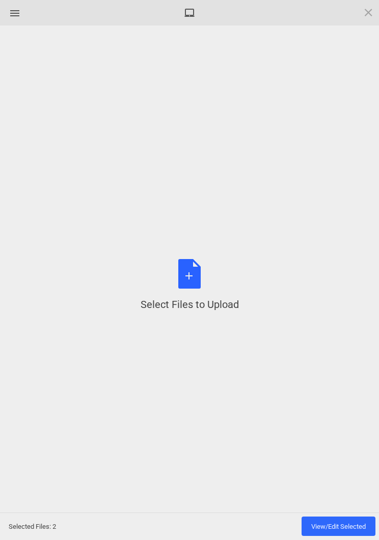
click at [197, 276] on div "Select Files to Upload or Drag and Drop, Copy and Paste Files" at bounding box center [190, 285] width 98 height 52
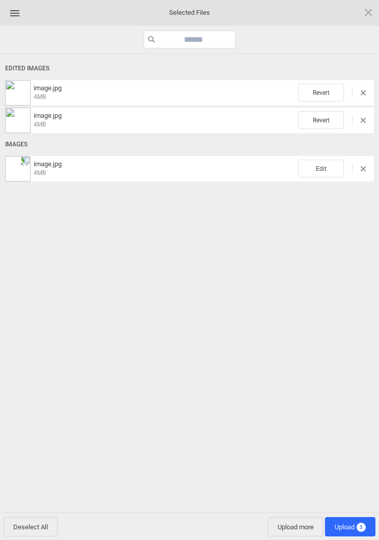
click at [322, 168] on span "Edit" at bounding box center [321, 169] width 46 height 18
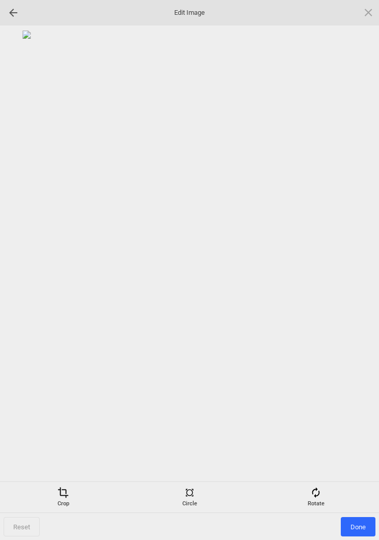
click at [318, 494] on span at bounding box center [315, 492] width 11 height 11
click at [365, 268] on div at bounding box center [356, 269] width 25 height 25
click at [356, 275] on div at bounding box center [356, 269] width 25 height 25
click at [358, 274] on div at bounding box center [356, 269] width 25 height 25
click at [357, 273] on div at bounding box center [356, 269] width 25 height 25
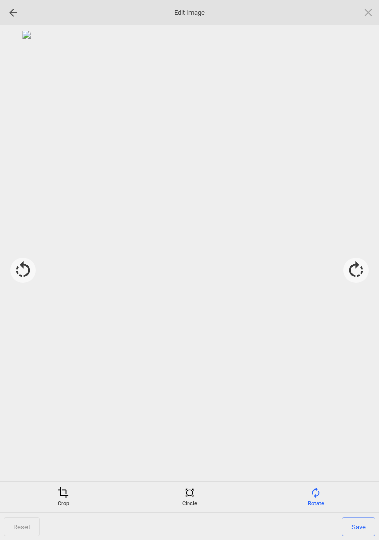
click at [372, 526] on span "Save" at bounding box center [359, 526] width 34 height 19
click at [358, 528] on span "Done" at bounding box center [358, 526] width 35 height 19
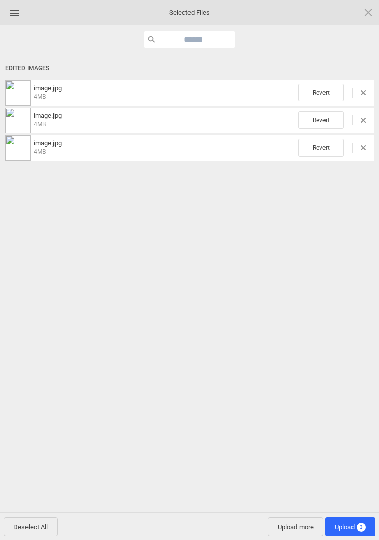
click at [345, 530] on span "Upload 3" at bounding box center [350, 527] width 31 height 8
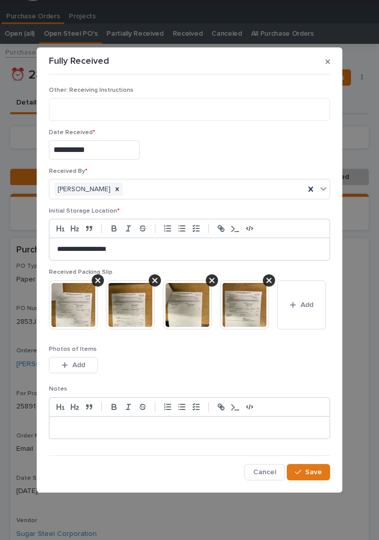
click at [321, 467] on span "Save" at bounding box center [313, 471] width 17 height 9
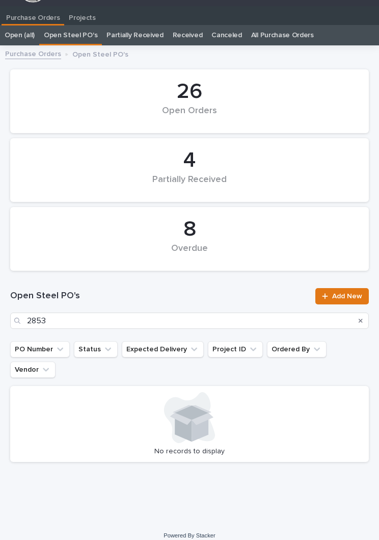
scroll to position [16, 0]
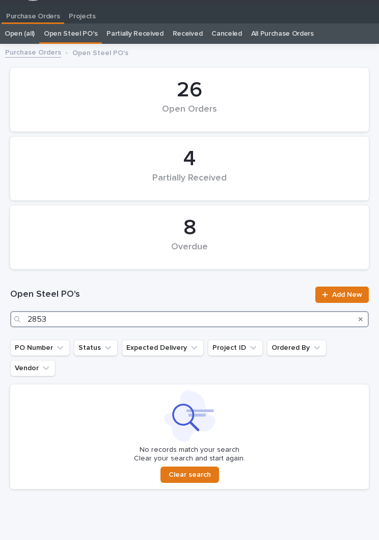
click at [157, 320] on input "2853" at bounding box center [189, 319] width 359 height 16
type input "2"
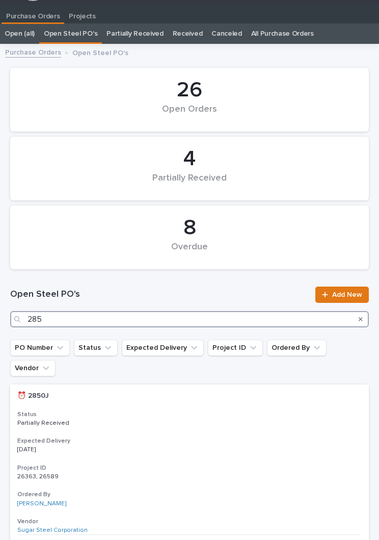
type input "2850"
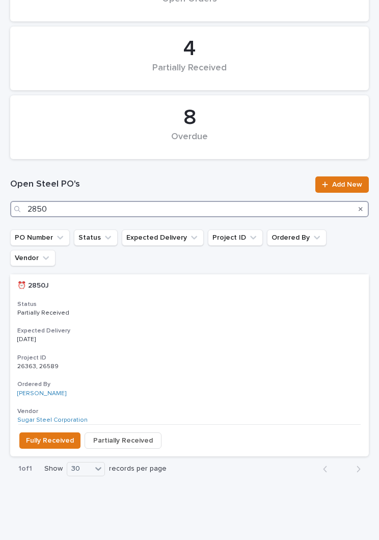
scroll to position [125, 0]
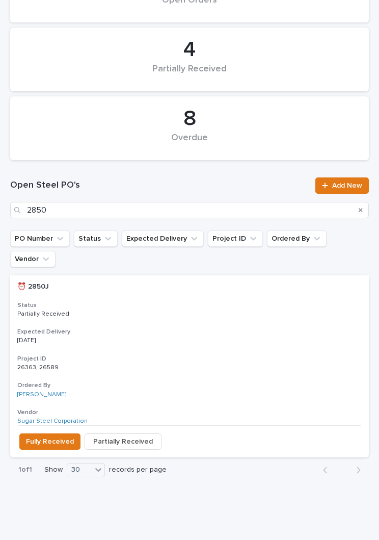
click at [167, 305] on div "⏰ 2850J ⏰ 2850J Status Partially Received Expected Delivery 08/22/2025 Project …" at bounding box center [189, 350] width 359 height 150
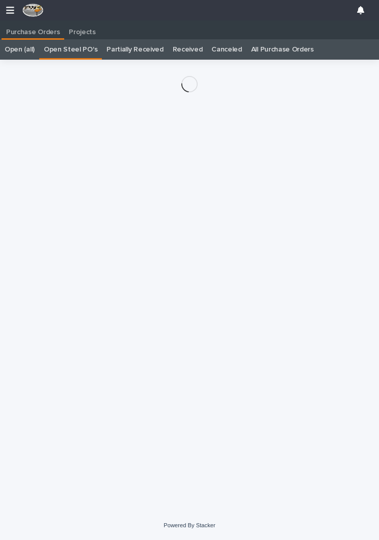
scroll to position [16, 0]
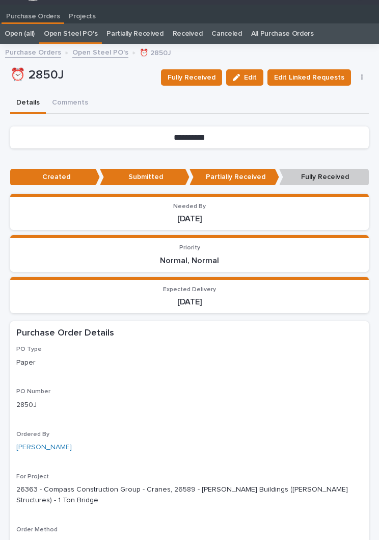
click at [204, 71] on span "Fully Received" at bounding box center [192, 77] width 48 height 12
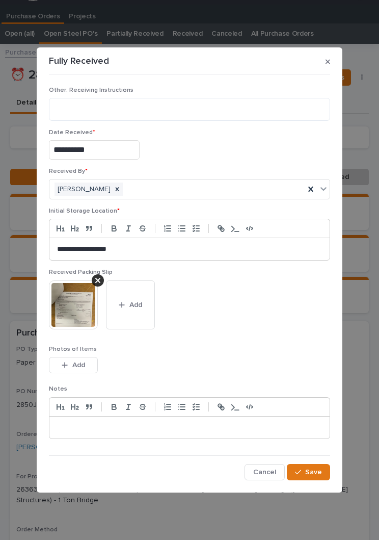
click at [138, 310] on button "Add" at bounding box center [130, 304] width 49 height 49
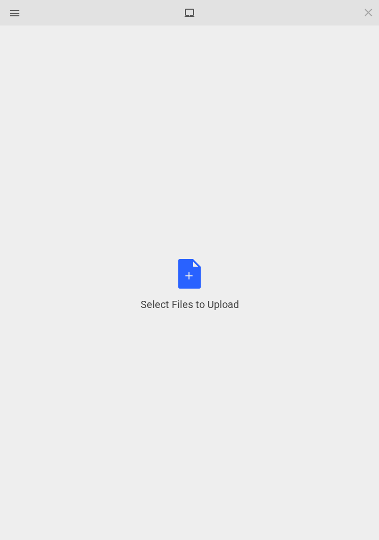
click at [199, 280] on div "Select Files to Upload or Drag and Drop, Copy and Paste Files" at bounding box center [190, 285] width 98 height 52
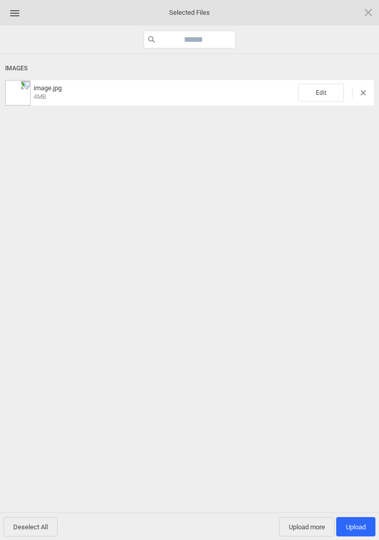
click at [328, 93] on span "Edit" at bounding box center [321, 93] width 46 height 18
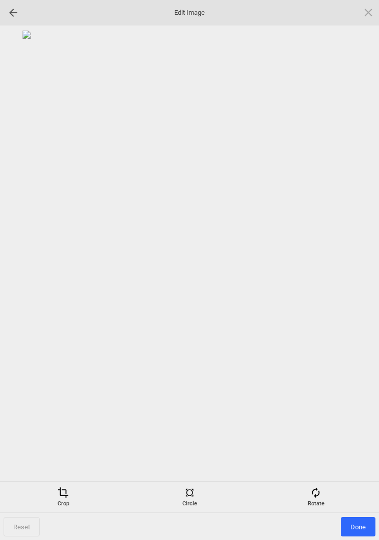
click at [318, 500] on div "Rotate" at bounding box center [315, 497] width 121 height 20
click at [356, 265] on div at bounding box center [356, 269] width 25 height 25
click at [357, 270] on div at bounding box center [356, 269] width 25 height 25
click at [357, 269] on div at bounding box center [356, 269] width 25 height 25
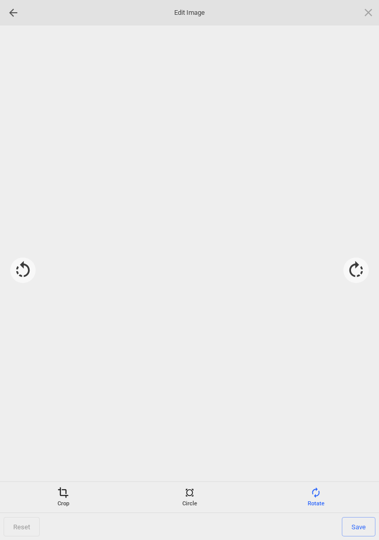
click at [357, 269] on div at bounding box center [356, 269] width 25 height 25
click at [367, 263] on div at bounding box center [356, 269] width 25 height 25
click at [358, 263] on div at bounding box center [356, 269] width 25 height 25
click at [357, 268] on div at bounding box center [356, 269] width 25 height 25
click at [362, 525] on span "Save" at bounding box center [359, 526] width 34 height 19
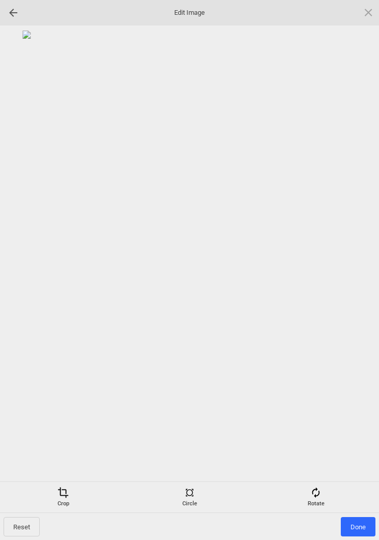
click at [359, 529] on span "Done" at bounding box center [358, 526] width 35 height 19
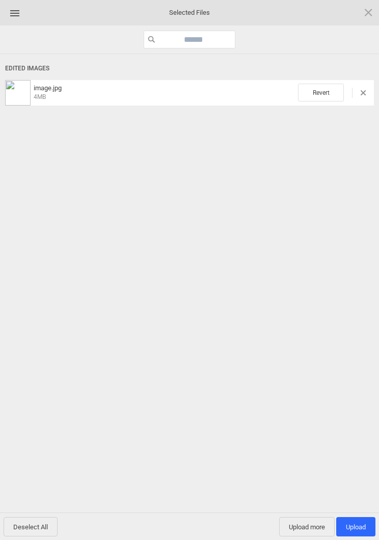
click at [360, 529] on span "Upload 1" at bounding box center [356, 527] width 20 height 8
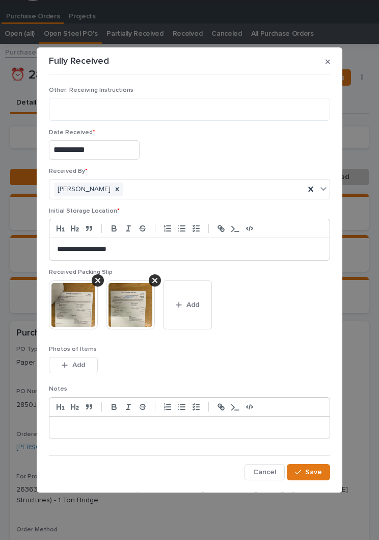
click at [318, 477] on button "Save" at bounding box center [308, 472] width 43 height 16
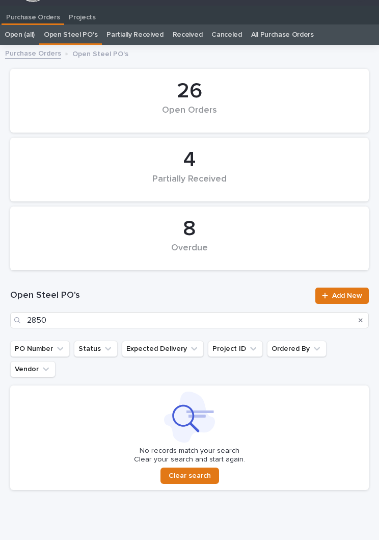
scroll to position [16, 0]
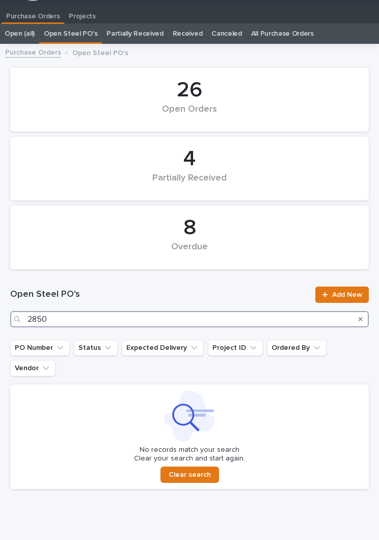
click at [180, 313] on input "2850" at bounding box center [189, 319] width 359 height 16
click at [162, 319] on input "2850" at bounding box center [189, 319] width 359 height 16
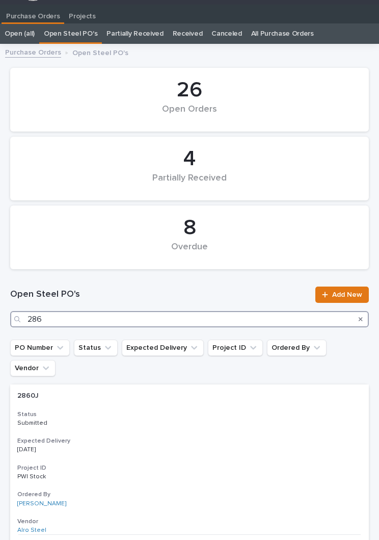
type input "2863"
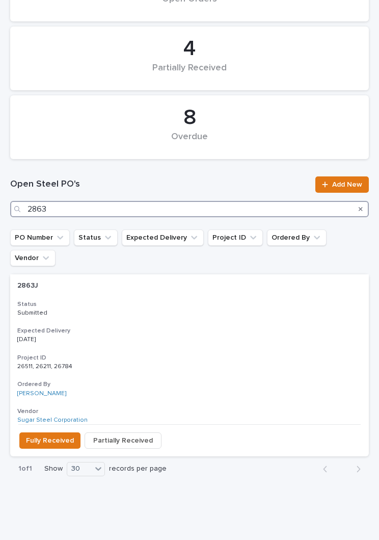
scroll to position [125, 0]
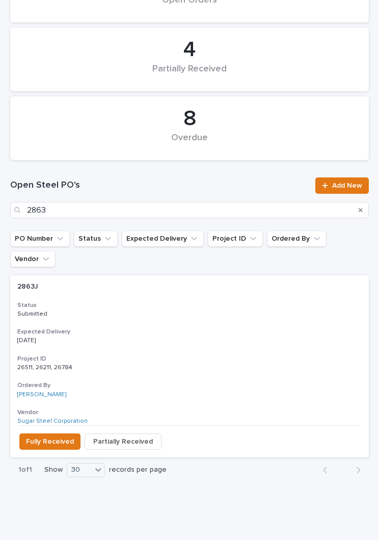
click at [172, 306] on div "2863J 2863J Status Submitted Expected Delivery 09/03/2025 Project ID 26511, 262…" at bounding box center [189, 350] width 359 height 150
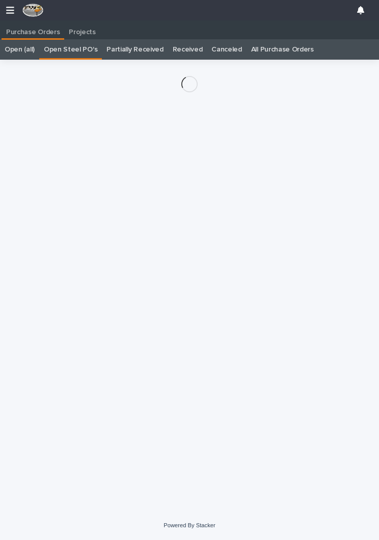
scroll to position [16, 0]
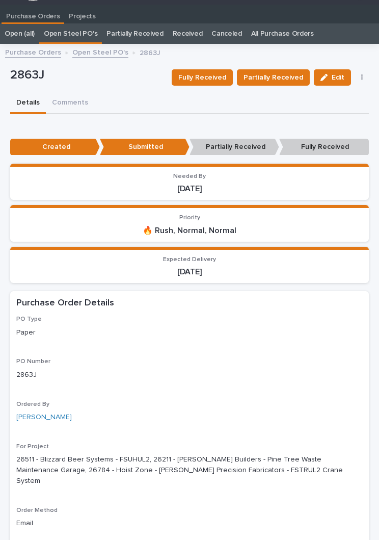
click at [279, 79] on span "Partially Received" at bounding box center [274, 77] width 60 height 12
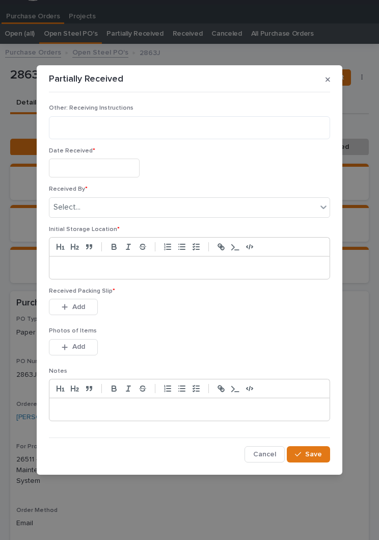
click at [104, 172] on input "text" at bounding box center [94, 167] width 91 height 19
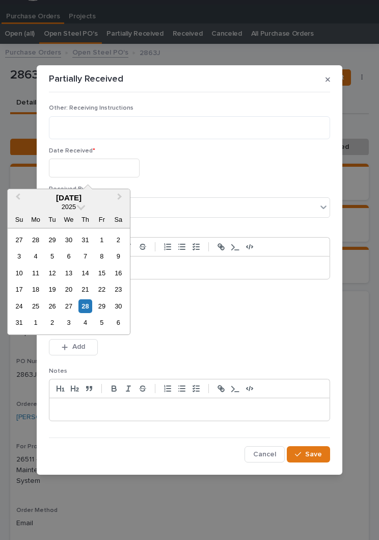
click at [90, 307] on div "28" at bounding box center [85, 306] width 14 height 14
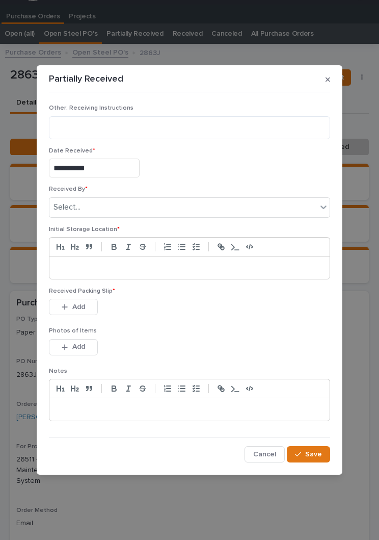
click at [113, 165] on input "**********" at bounding box center [94, 167] width 91 height 19
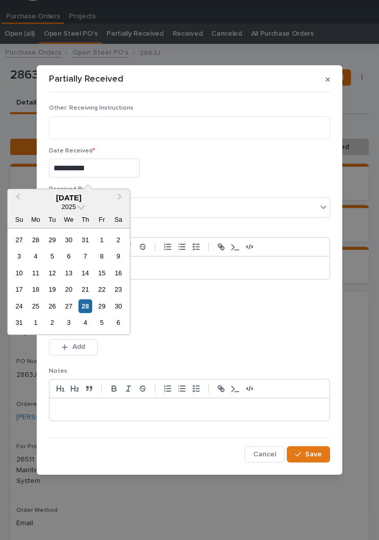
click at [74, 308] on div "27" at bounding box center [69, 306] width 14 height 14
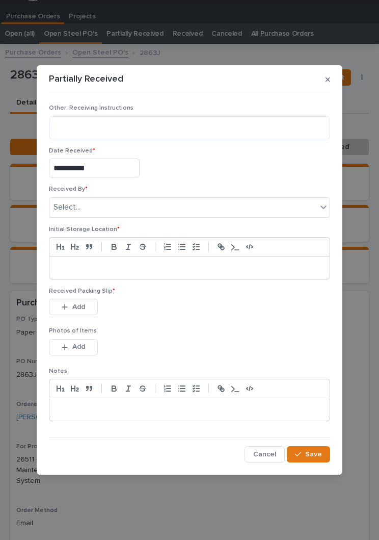
type input "**********"
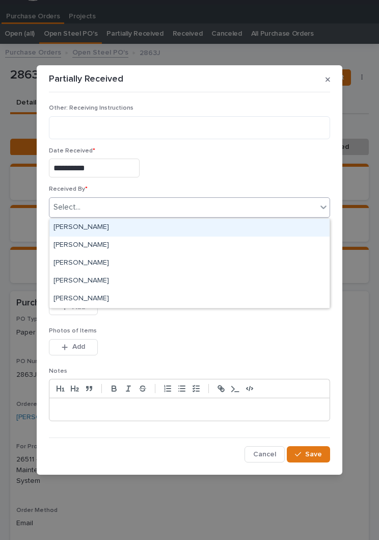
click at [133, 226] on div "[PERSON_NAME]" at bounding box center [189, 228] width 280 height 18
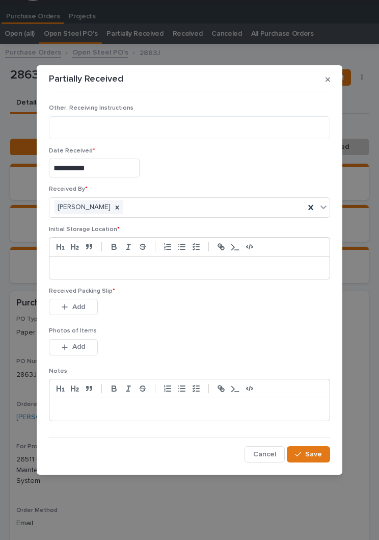
click at [187, 262] on div at bounding box center [189, 267] width 280 height 22
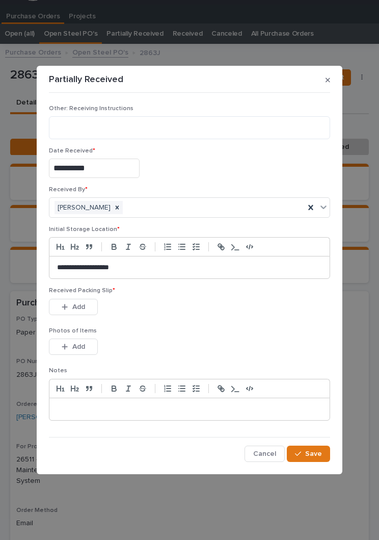
click at [186, 311] on div "This file cannot be opened Download File Add" at bounding box center [189, 309] width 281 height 20
click at [202, 327] on p "Photos of Items" at bounding box center [189, 330] width 281 height 7
click at [82, 302] on span "Add" at bounding box center [78, 306] width 13 height 9
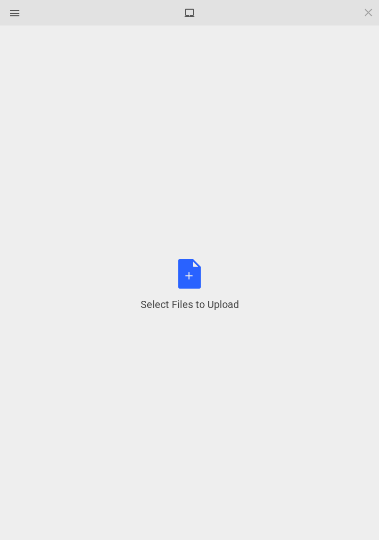
click at [195, 277] on div "Select Files to Upload or Drag and Drop, Copy and Paste Files" at bounding box center [190, 285] width 98 height 52
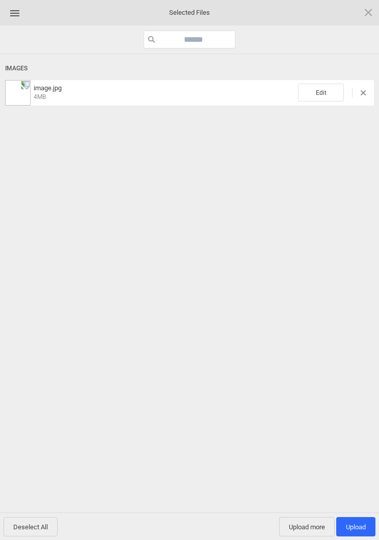
click at [319, 94] on span "Edit" at bounding box center [321, 93] width 46 height 18
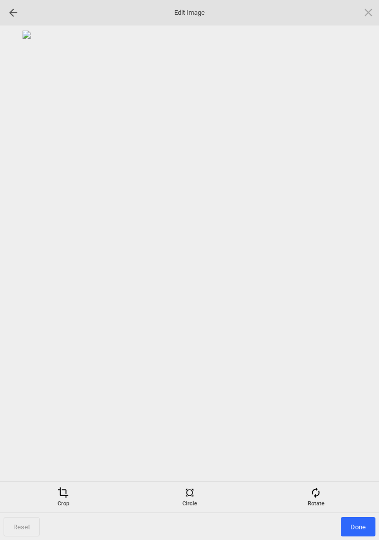
click at [315, 495] on span at bounding box center [315, 492] width 11 height 11
click at [354, 264] on div at bounding box center [356, 269] width 25 height 25
click at [357, 269] on div at bounding box center [356, 269] width 25 height 25
click at [357, 271] on div at bounding box center [356, 269] width 25 height 25
click at [358, 270] on div at bounding box center [356, 269] width 25 height 25
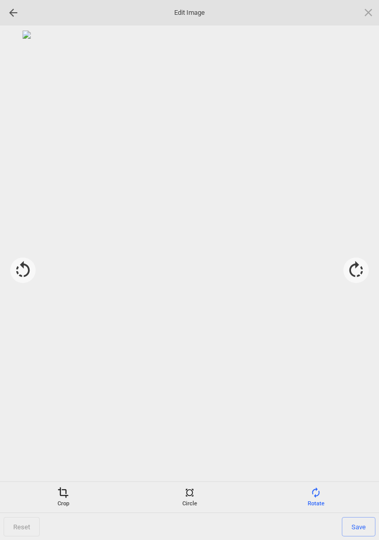
click at [362, 529] on span "Save" at bounding box center [359, 526] width 34 height 19
click at [360, 527] on span "Done" at bounding box center [358, 526] width 35 height 19
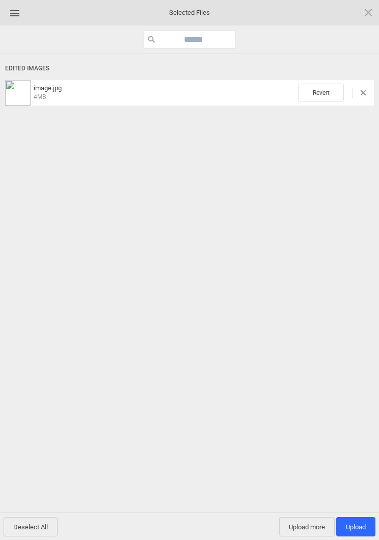
click at [303, 532] on span "Upload more" at bounding box center [307, 526] width 56 height 19
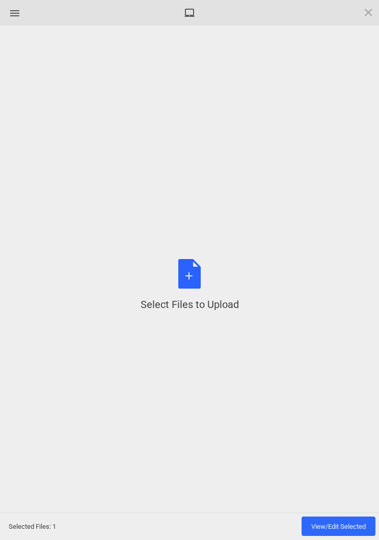
click at [196, 280] on div "Select Files to Upload or Drag and Drop, Copy and Paste Files" at bounding box center [190, 285] width 98 height 52
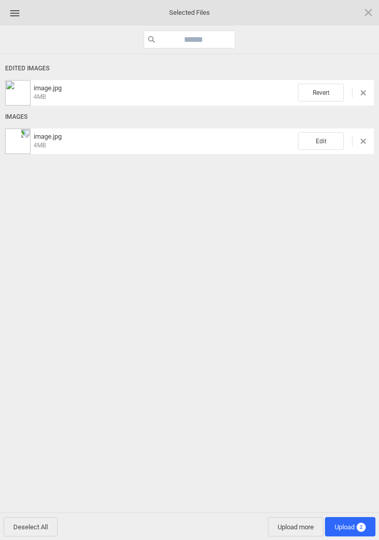
click at [321, 139] on span "Edit" at bounding box center [321, 141] width 46 height 18
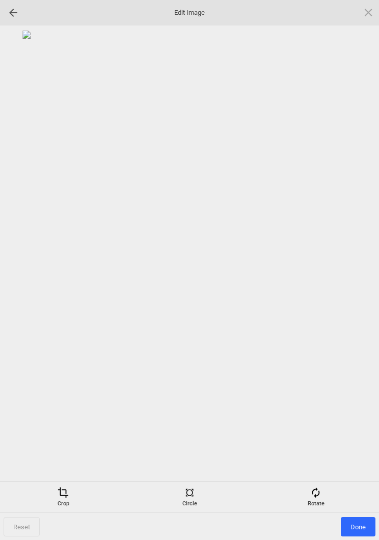
click at [323, 496] on div "Rotate" at bounding box center [315, 497] width 121 height 20
click at [363, 263] on div at bounding box center [356, 269] width 25 height 25
click at [358, 268] on div at bounding box center [356, 269] width 25 height 25
click at [356, 261] on div at bounding box center [356, 269] width 25 height 25
click at [359, 266] on div at bounding box center [356, 269] width 25 height 25
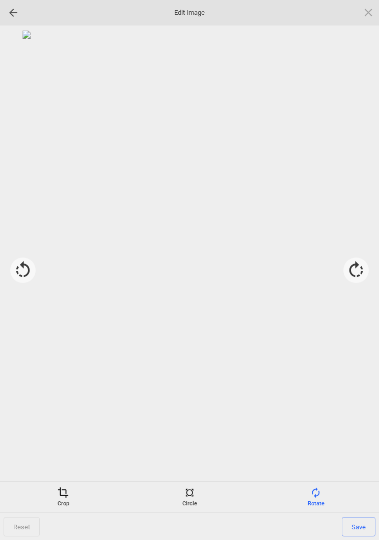
click at [363, 528] on span "Save" at bounding box center [359, 526] width 34 height 19
click at [359, 530] on span "Done" at bounding box center [358, 526] width 35 height 19
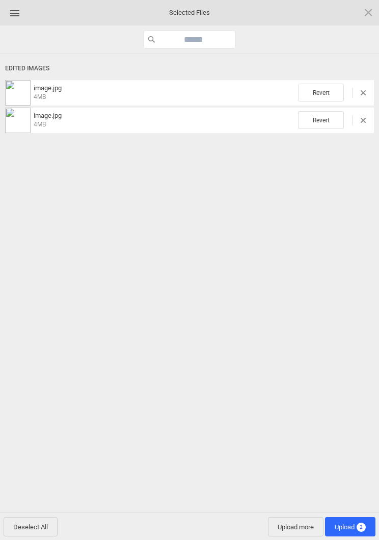
click at [298, 529] on span "Upload more" at bounding box center [296, 526] width 56 height 19
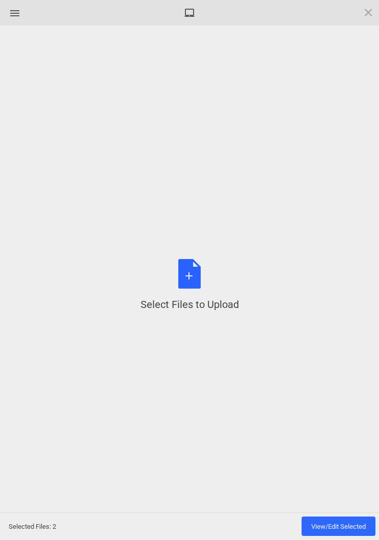
click at [187, 273] on div "Select Files to Upload or Drag and Drop, Copy and Paste Files" at bounding box center [190, 285] width 98 height 52
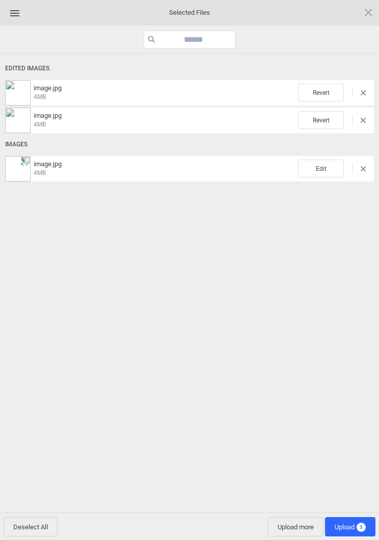
click at [317, 174] on span "Edit" at bounding box center [321, 169] width 46 height 18
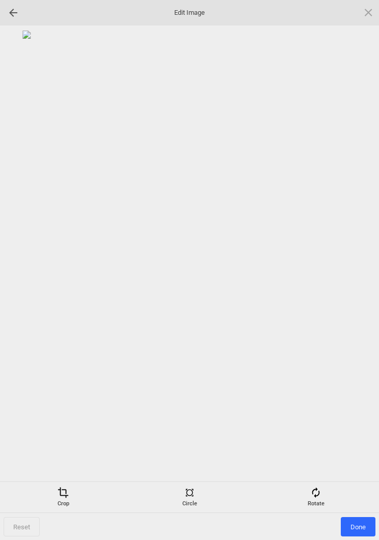
click at [327, 492] on div "Rotate" at bounding box center [315, 497] width 121 height 20
click at [359, 269] on div at bounding box center [356, 269] width 25 height 25
click at [365, 262] on div at bounding box center [356, 269] width 25 height 25
click at [358, 268] on div at bounding box center [356, 269] width 25 height 25
click at [366, 260] on div at bounding box center [356, 269] width 25 height 25
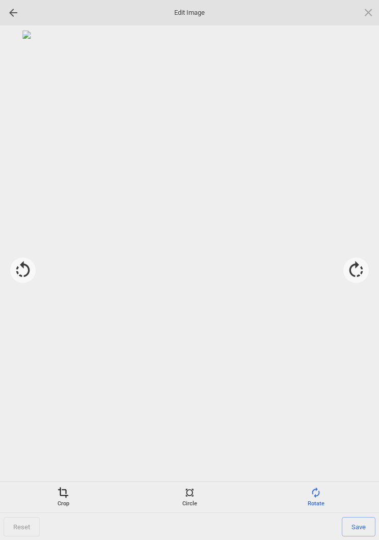
click at [374, 527] on span "Save" at bounding box center [359, 526] width 34 height 19
click at [361, 527] on span "Done" at bounding box center [358, 526] width 35 height 19
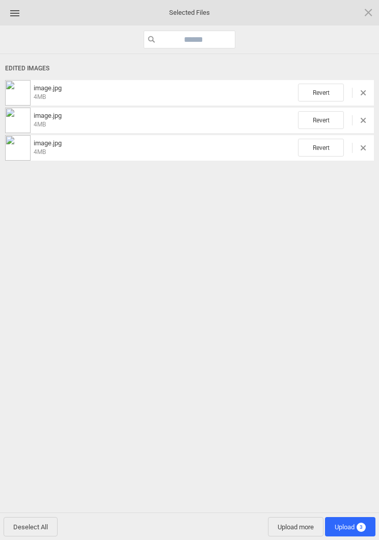
click at [291, 527] on span "Upload more" at bounding box center [296, 526] width 56 height 19
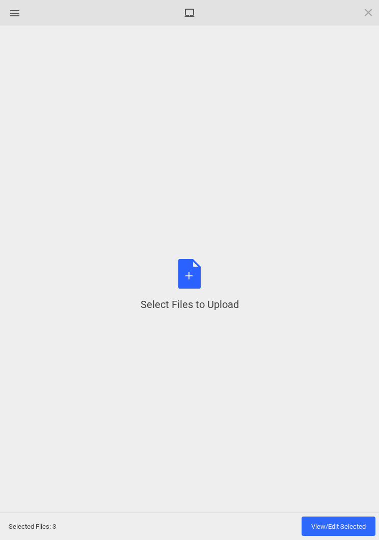
click at [202, 277] on div "Select Files to Upload or Drag and Drop, Copy and Paste Files" at bounding box center [190, 285] width 98 height 52
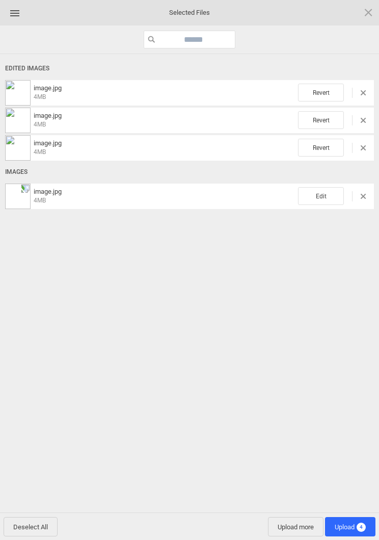
click at [329, 199] on span "Edit" at bounding box center [321, 196] width 46 height 18
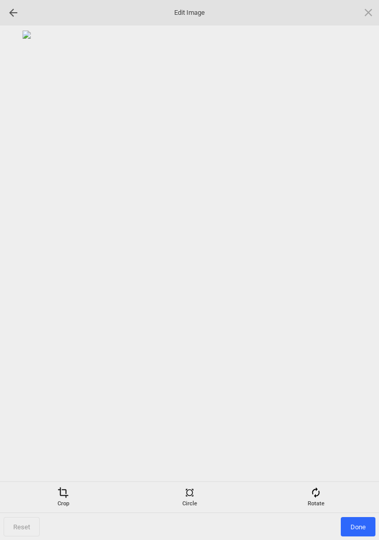
click at [323, 498] on div "Rotate" at bounding box center [315, 497] width 121 height 20
click at [358, 266] on div at bounding box center [356, 269] width 25 height 25
click at [360, 271] on div at bounding box center [356, 269] width 25 height 25
click at [358, 270] on div at bounding box center [356, 269] width 25 height 25
click at [354, 260] on div at bounding box center [356, 269] width 25 height 25
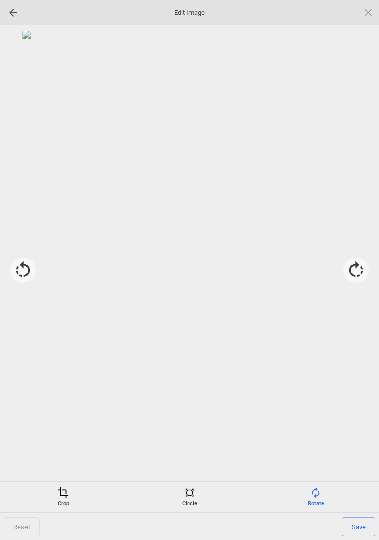
click at [363, 527] on span "Save" at bounding box center [359, 526] width 34 height 19
click at [359, 527] on span "Done" at bounding box center [358, 526] width 35 height 19
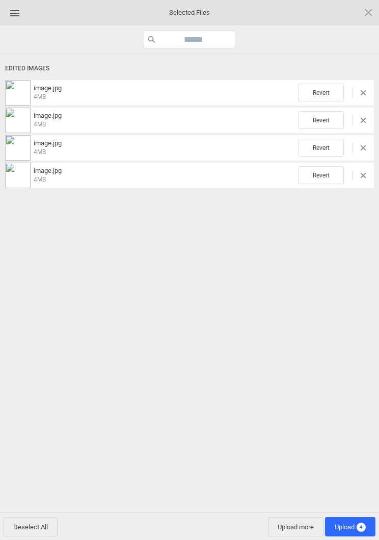
click at [350, 525] on span "Upload 4" at bounding box center [350, 527] width 31 height 8
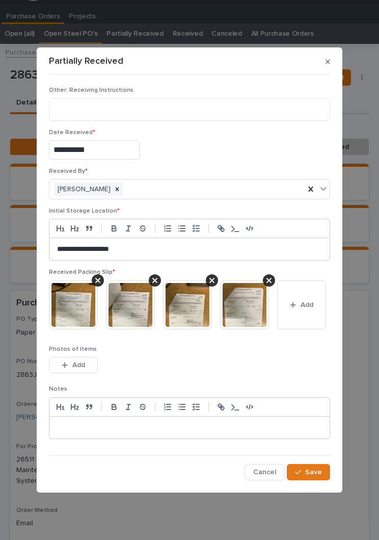
click at [319, 464] on button "Save" at bounding box center [308, 472] width 43 height 16
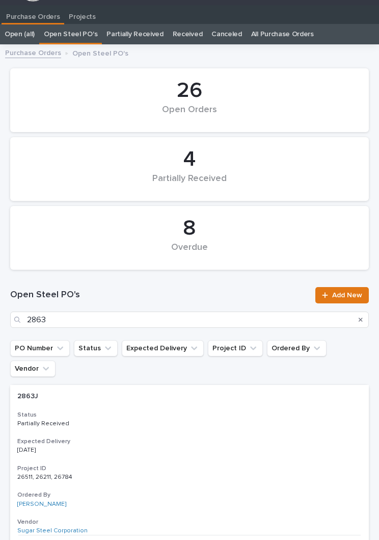
scroll to position [16, 0]
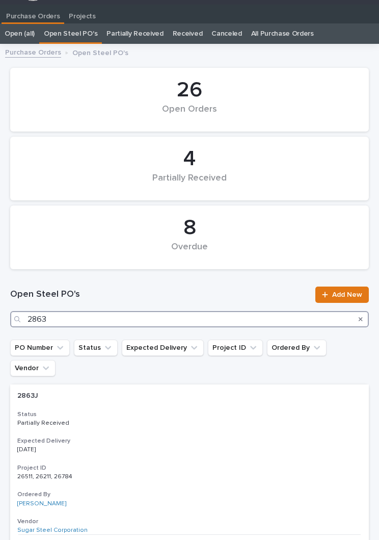
click at [131, 319] on input "2863" at bounding box center [189, 319] width 359 height 16
type input "2804"
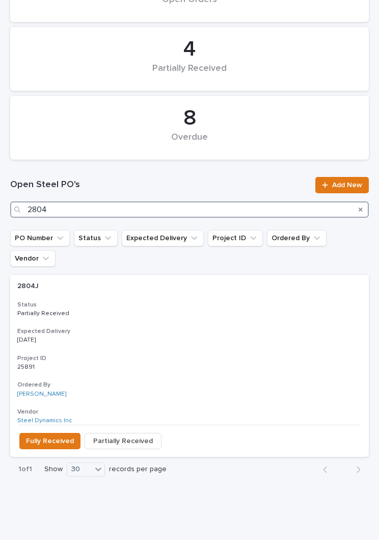
scroll to position [125, 0]
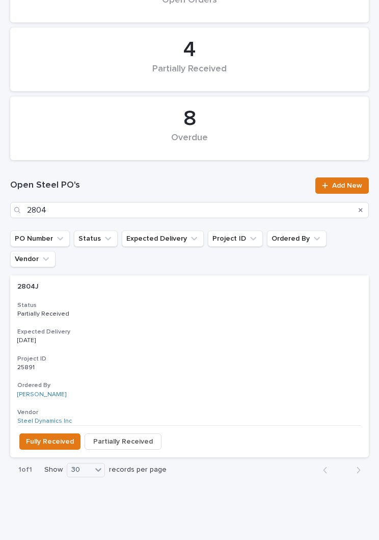
click at [209, 328] on h3 "Expected Delivery" at bounding box center [189, 332] width 345 height 8
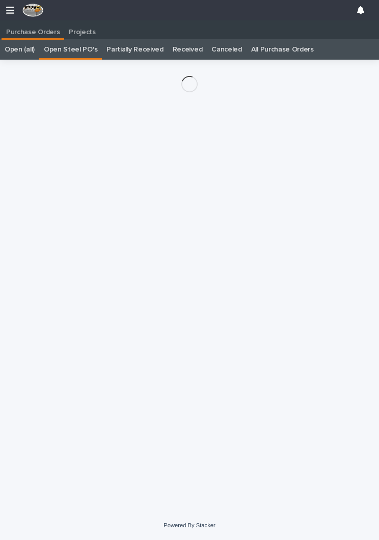
scroll to position [16, 0]
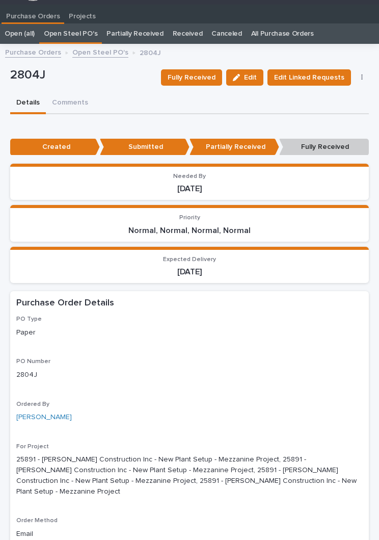
click at [203, 76] on span "Fully Received" at bounding box center [192, 77] width 48 height 12
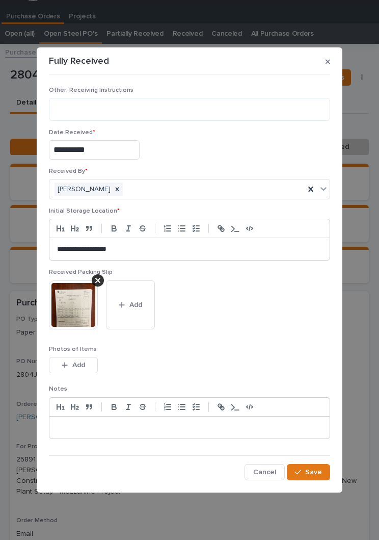
click at [143, 308] on button "Add" at bounding box center [130, 304] width 49 height 49
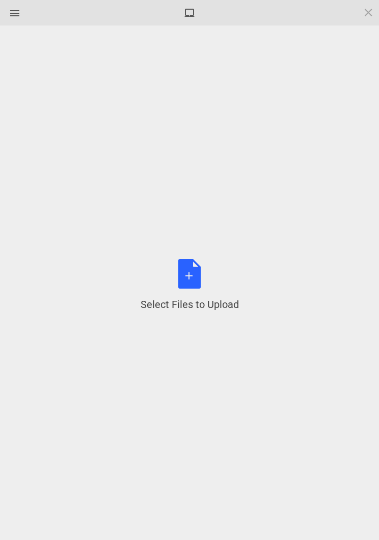
click at [206, 276] on div "Select Files to Upload or Drag and Drop, Copy and Paste Files" at bounding box center [190, 285] width 98 height 52
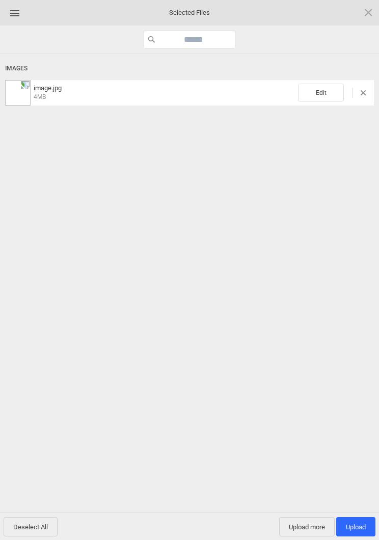
click at [317, 97] on span "Edit" at bounding box center [321, 93] width 46 height 18
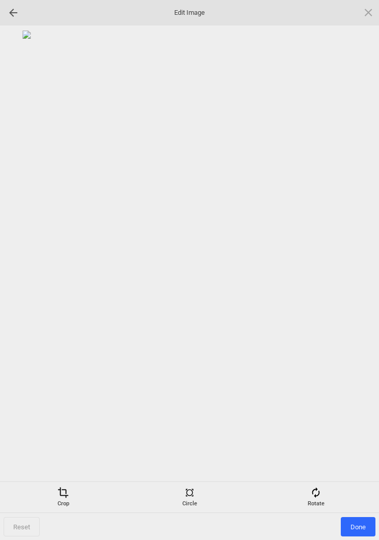
click at [328, 503] on div "Rotate" at bounding box center [315, 497] width 121 height 20
click at [356, 271] on div at bounding box center [356, 269] width 25 height 25
click at [357, 273] on div at bounding box center [356, 269] width 25 height 25
click at [352, 272] on div at bounding box center [356, 269] width 25 height 25
click at [354, 266] on div at bounding box center [356, 269] width 25 height 25
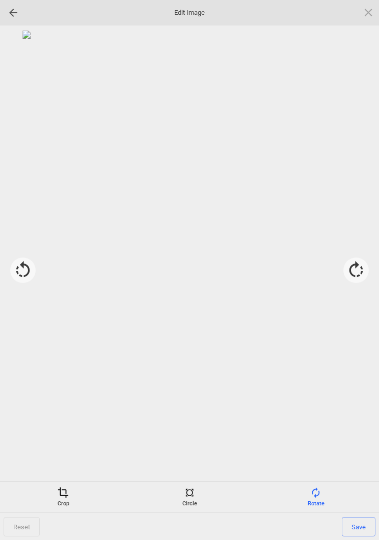
click at [369, 517] on span "Save" at bounding box center [359, 526] width 34 height 19
click at [362, 529] on span "Done" at bounding box center [358, 526] width 35 height 19
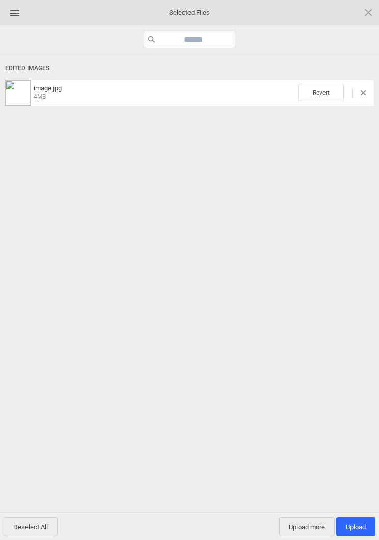
click at [361, 519] on span "Upload 1" at bounding box center [355, 526] width 39 height 19
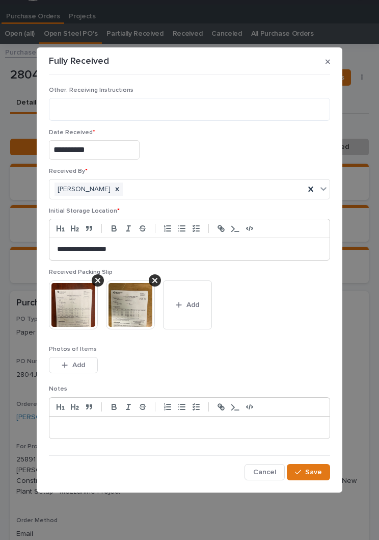
click at [316, 472] on span "Save" at bounding box center [313, 471] width 17 height 9
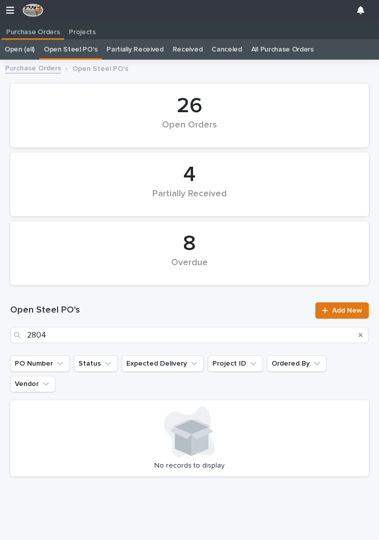
scroll to position [0, 5]
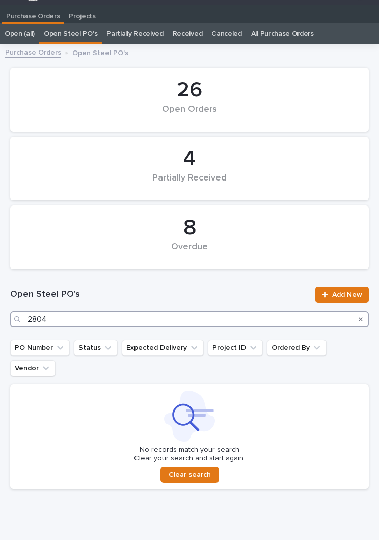
click at [167, 318] on input "2804" at bounding box center [189, 319] width 359 height 16
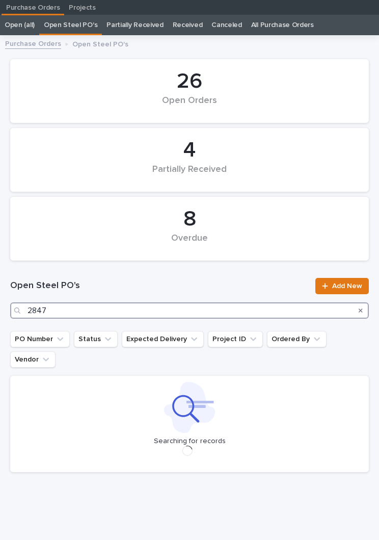
scroll to position [23, 0]
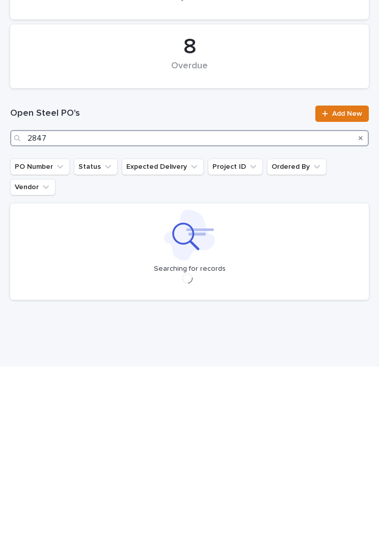
click at [263, 303] on input "2847" at bounding box center [189, 311] width 359 height 16
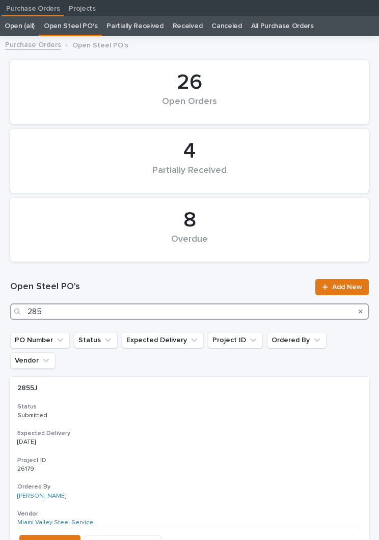
type input "2858"
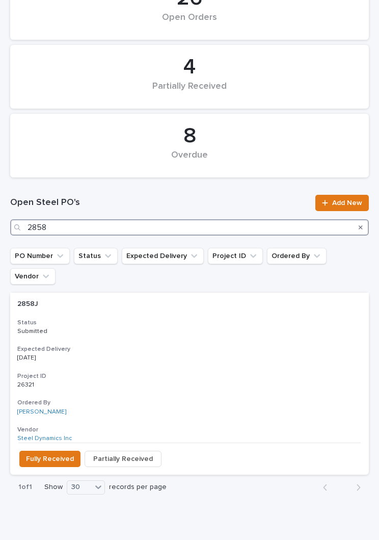
scroll to position [105, 0]
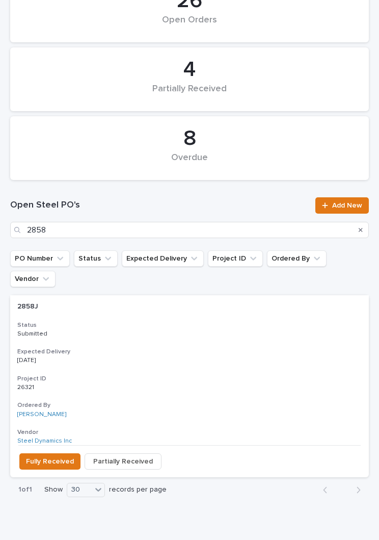
click at [206, 330] on p "Submitted" at bounding box center [189, 333] width 345 height 7
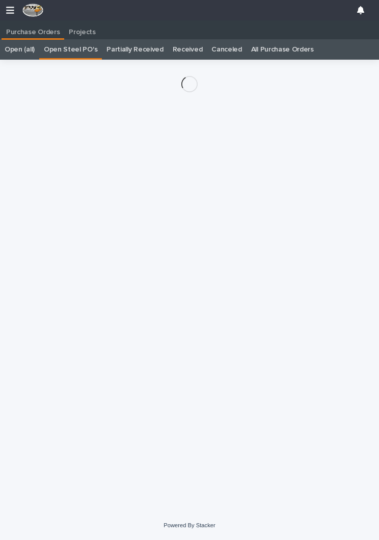
scroll to position [0, 5]
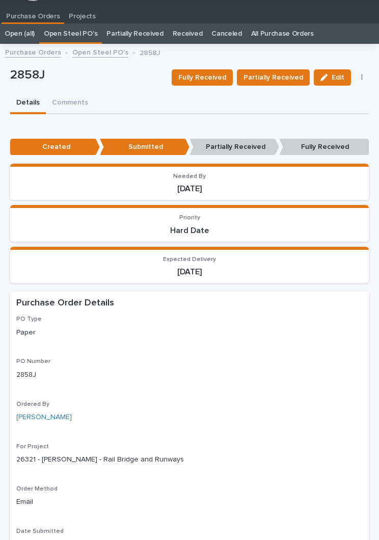
click at [279, 71] on span "Partially Received" at bounding box center [274, 77] width 60 height 12
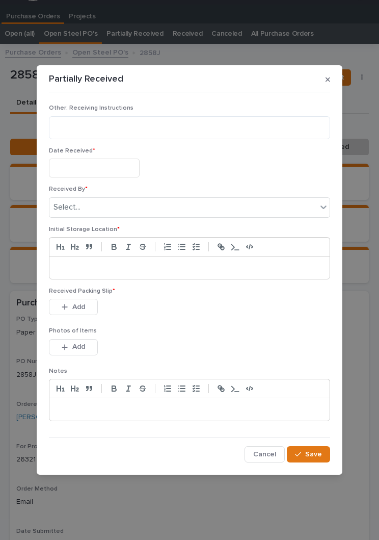
click at [107, 161] on input "text" at bounding box center [94, 167] width 91 height 19
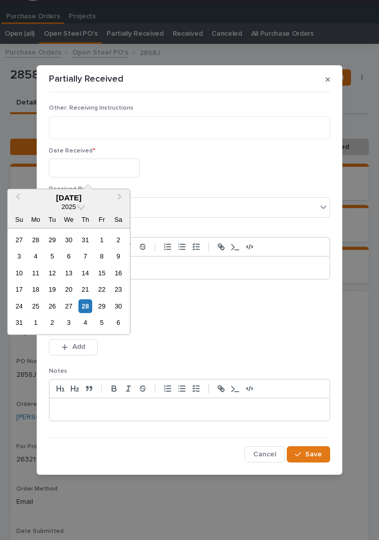
click at [92, 307] on div "28" at bounding box center [85, 306] width 14 height 14
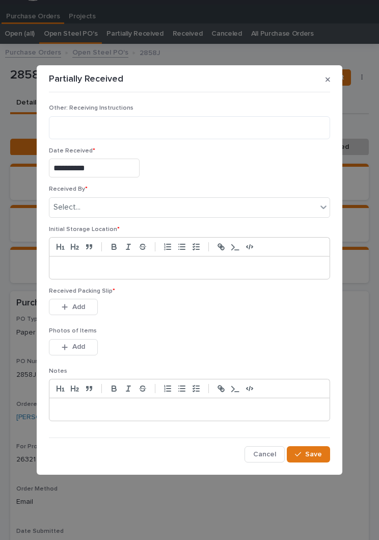
click at [107, 151] on p "Date Received *" at bounding box center [189, 150] width 281 height 7
click at [117, 166] on input "**********" at bounding box center [94, 167] width 91 height 19
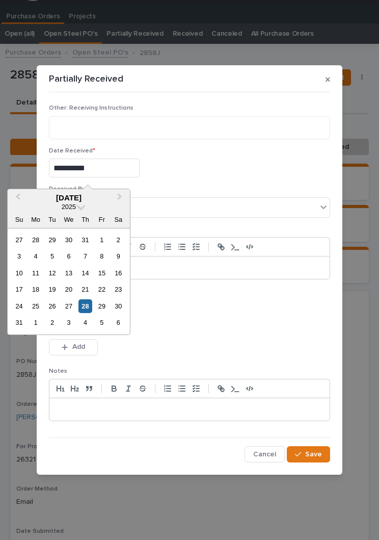
click at [42, 308] on div "25" at bounding box center [36, 306] width 14 height 14
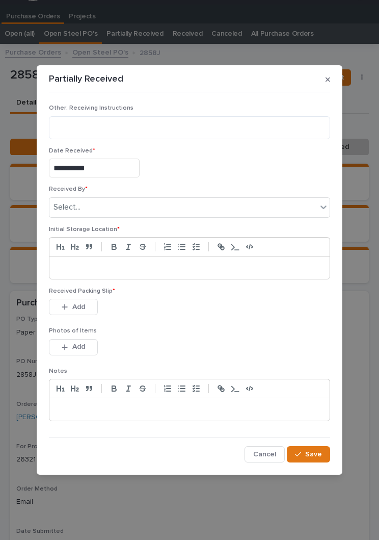
type input "**********"
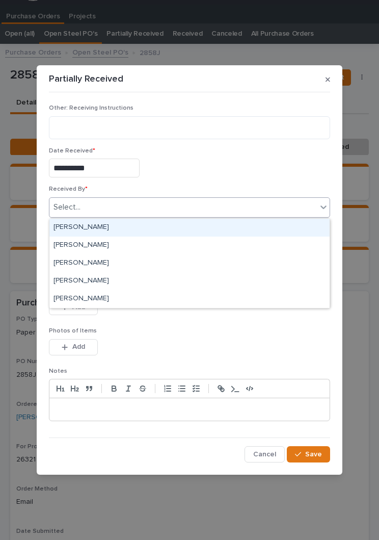
click at [137, 228] on div "[PERSON_NAME]" at bounding box center [189, 228] width 280 height 18
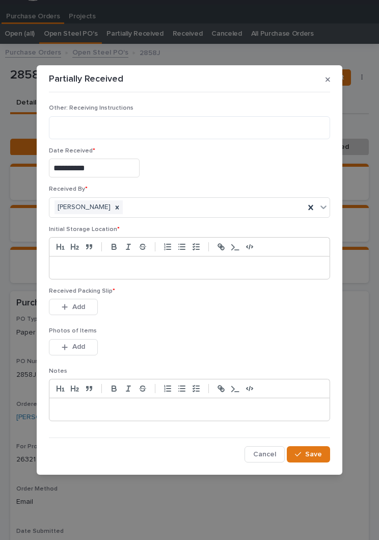
click at [173, 259] on div at bounding box center [189, 267] width 280 height 22
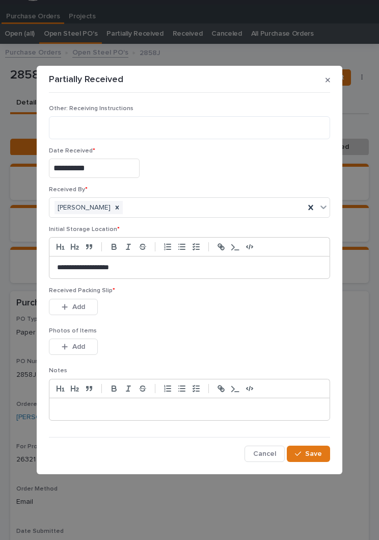
click at [192, 307] on div "This file cannot be opened Download File Add" at bounding box center [189, 309] width 281 height 20
click at [202, 325] on div "Received Packing Slip * This file cannot be opened Download File Add" at bounding box center [189, 307] width 281 height 40
click at [88, 300] on button "Add" at bounding box center [73, 307] width 49 height 16
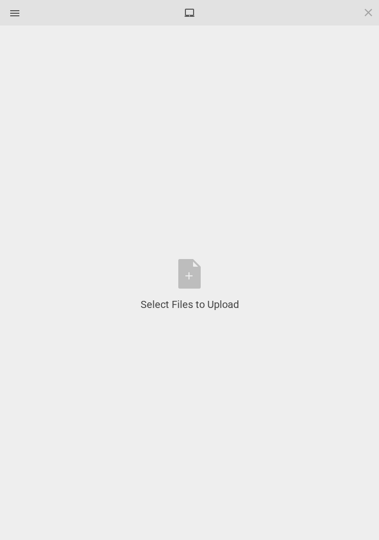
click at [205, 275] on div "Select Files to Upload or Drag and Drop, Copy and Paste Files" at bounding box center [190, 285] width 98 height 52
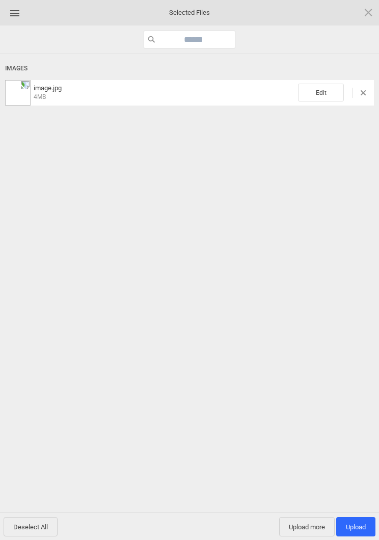
click at [323, 93] on span "Edit" at bounding box center [321, 93] width 46 height 18
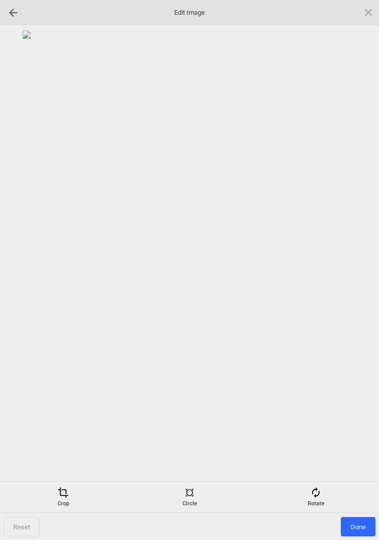
click at [321, 487] on span at bounding box center [315, 492] width 11 height 11
click at [359, 265] on div at bounding box center [356, 269] width 25 height 25
click at [359, 264] on div at bounding box center [356, 269] width 25 height 25
click at [359, 267] on div at bounding box center [356, 269] width 25 height 25
click at [358, 266] on div at bounding box center [356, 269] width 25 height 25
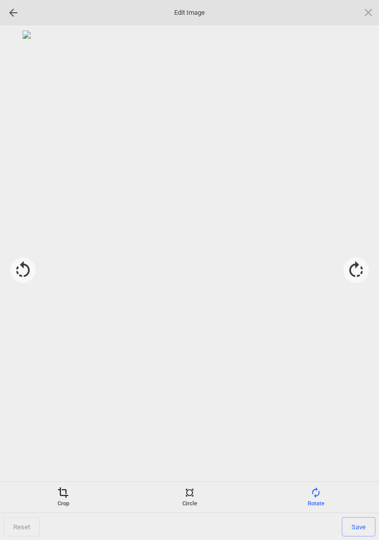
click at [356, 526] on span "Save" at bounding box center [359, 526] width 34 height 19
click at [366, 529] on span "Done" at bounding box center [358, 526] width 35 height 19
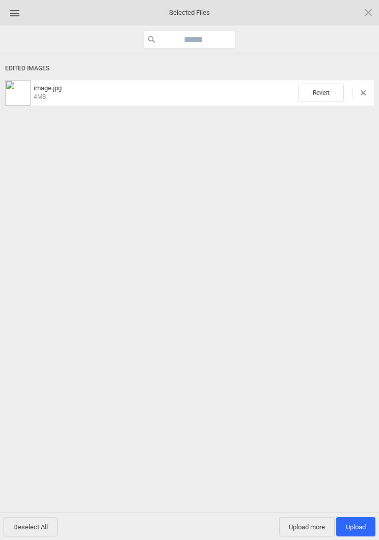
click at [365, 523] on span "Upload 1" at bounding box center [356, 527] width 20 height 8
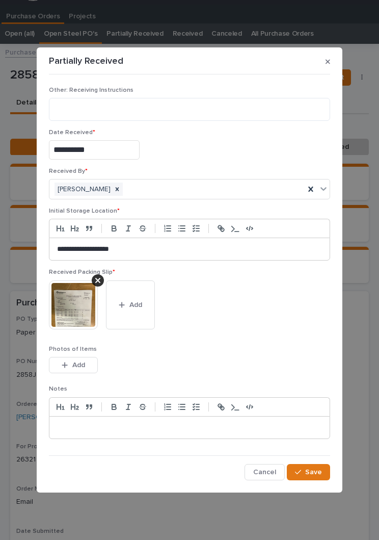
click at [321, 472] on span "Save" at bounding box center [313, 471] width 17 height 9
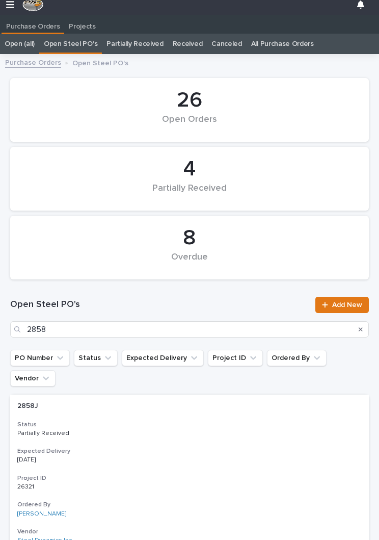
scroll to position [16, 0]
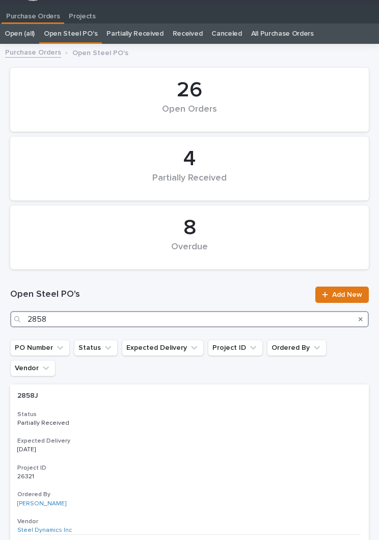
click at [167, 326] on input "2858" at bounding box center [189, 319] width 359 height 16
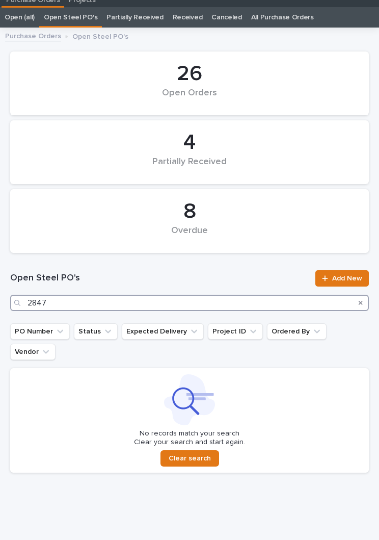
scroll to position [32, 0]
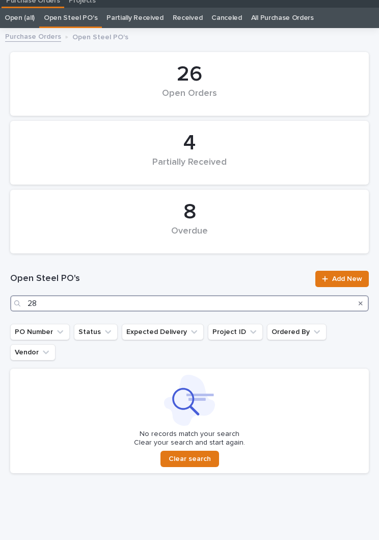
type input "2"
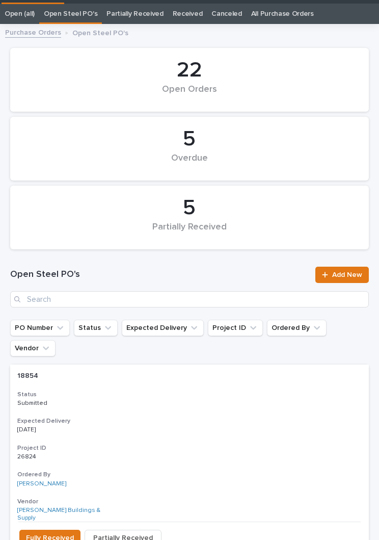
scroll to position [39, 0]
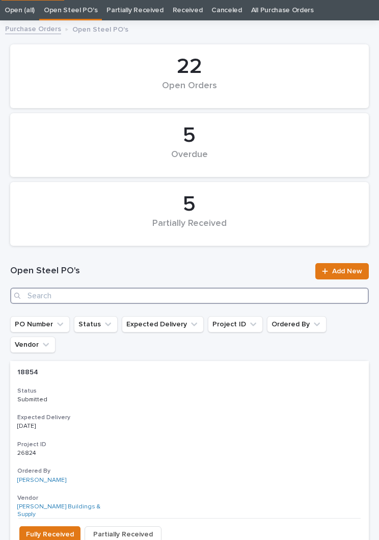
click at [174, 297] on input "Search" at bounding box center [189, 295] width 359 height 16
type input "2847"
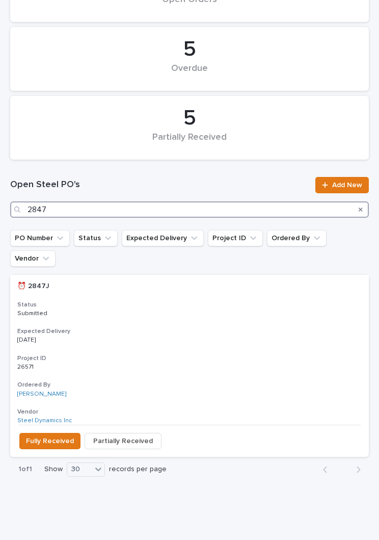
scroll to position [125, 0]
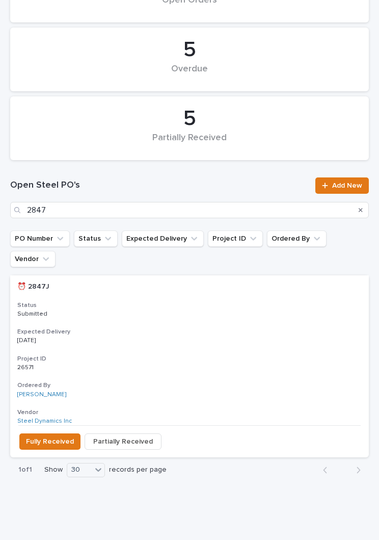
click at [219, 328] on h3 "Expected Delivery" at bounding box center [189, 332] width 345 height 8
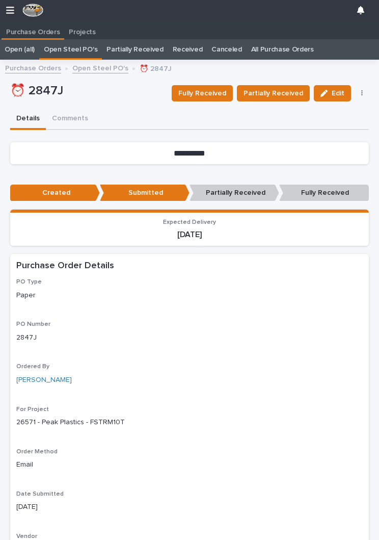
click at [283, 100] on button "Partially Received" at bounding box center [273, 93] width 73 height 16
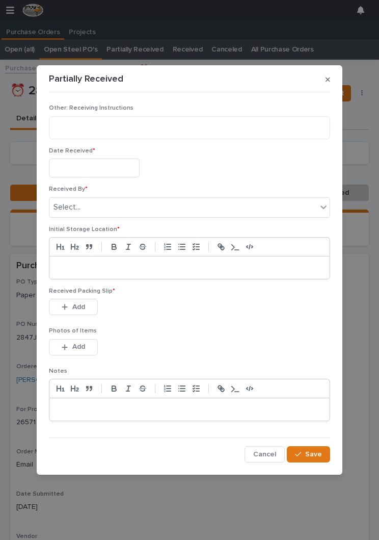
click at [110, 164] on input "text" at bounding box center [94, 167] width 91 height 19
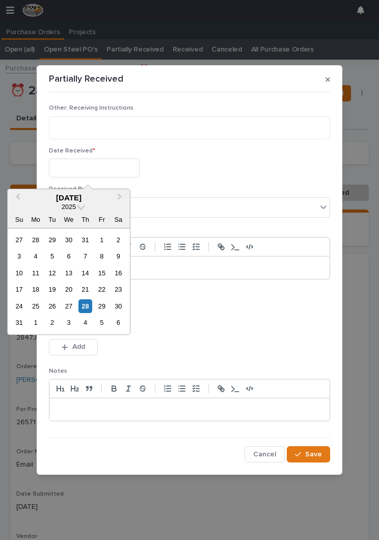
click at [42, 303] on div "25" at bounding box center [36, 306] width 14 height 14
type input "**********"
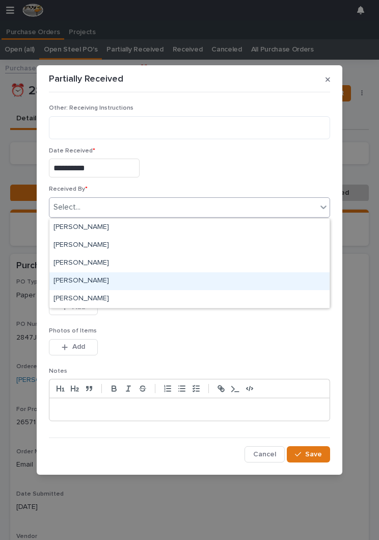
click at [147, 278] on div "[PERSON_NAME]" at bounding box center [189, 281] width 280 height 18
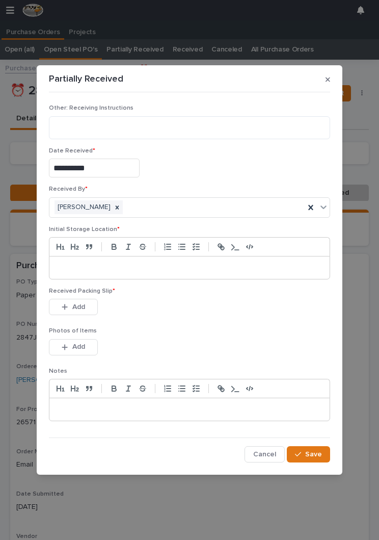
click at [193, 269] on p at bounding box center [189, 267] width 265 height 10
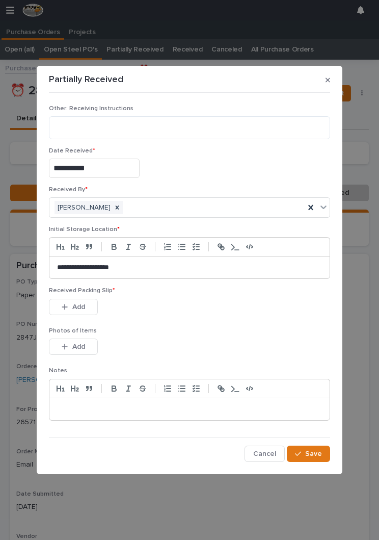
click at [199, 318] on div "This file cannot be opened Download File Add" at bounding box center [189, 309] width 281 height 20
click at [77, 314] on button "Add" at bounding box center [73, 307] width 49 height 16
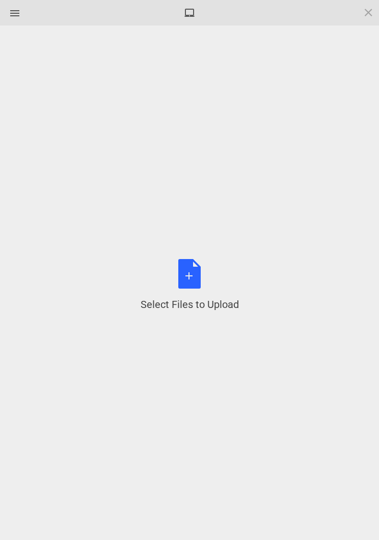
click at [202, 275] on div "Select Files to Upload or Drag and Drop, Copy and Paste Files" at bounding box center [190, 285] width 98 height 52
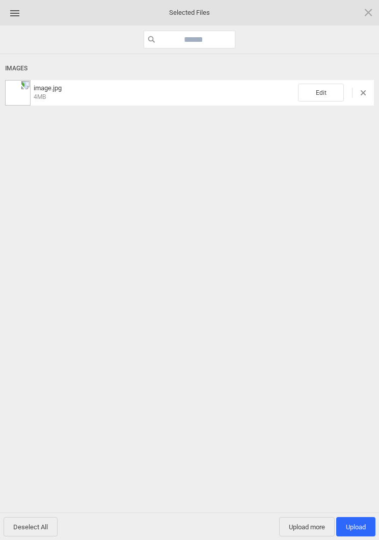
click at [329, 81] on div "image.jpg 4MB Edit" at bounding box center [189, 92] width 369 height 25
click at [325, 93] on span "Edit" at bounding box center [321, 93] width 46 height 18
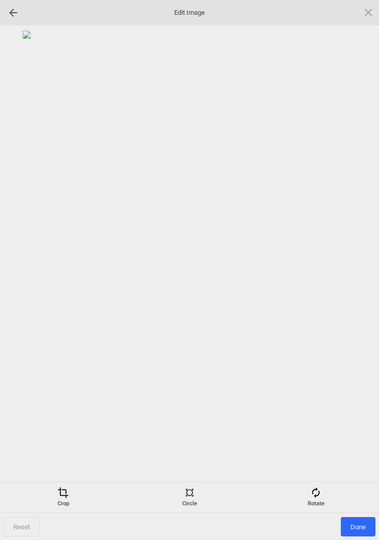
click at [312, 493] on span at bounding box center [315, 492] width 11 height 11
click at [360, 266] on div at bounding box center [356, 269] width 25 height 25
click at [360, 268] on div at bounding box center [356, 269] width 25 height 25
click at [368, 263] on div at bounding box center [356, 269] width 25 height 25
click at [360, 263] on div at bounding box center [356, 269] width 25 height 25
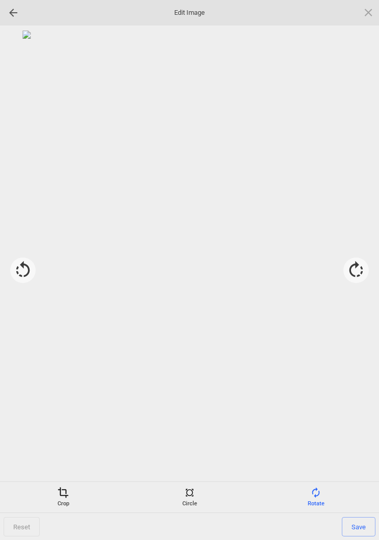
click at [362, 528] on span "Save" at bounding box center [359, 526] width 34 height 19
click at [360, 529] on span "Done" at bounding box center [358, 526] width 35 height 19
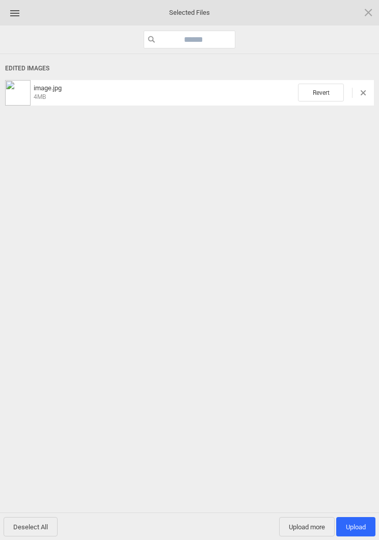
click at [356, 519] on span "Upload 1" at bounding box center [355, 526] width 39 height 19
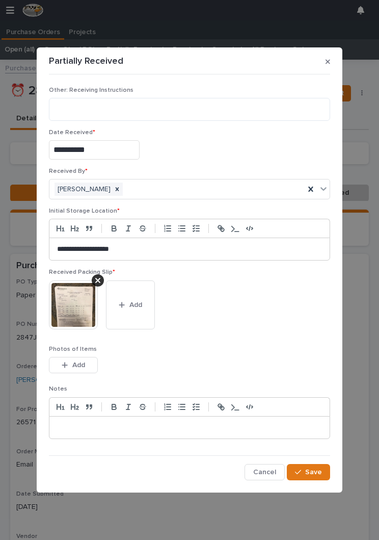
click at [315, 468] on span "Save" at bounding box center [313, 471] width 17 height 9
